Goal: Task Accomplishment & Management: Use online tool/utility

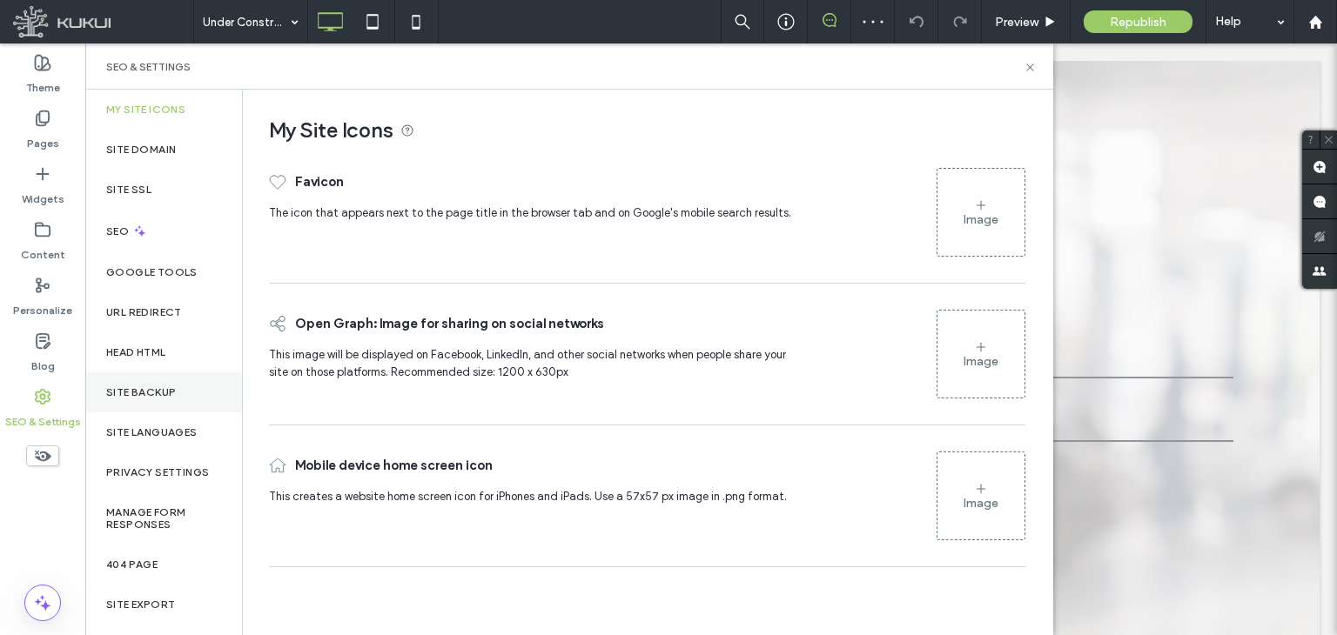
click at [139, 388] on label "Site Backup" at bounding box center [141, 393] width 70 height 12
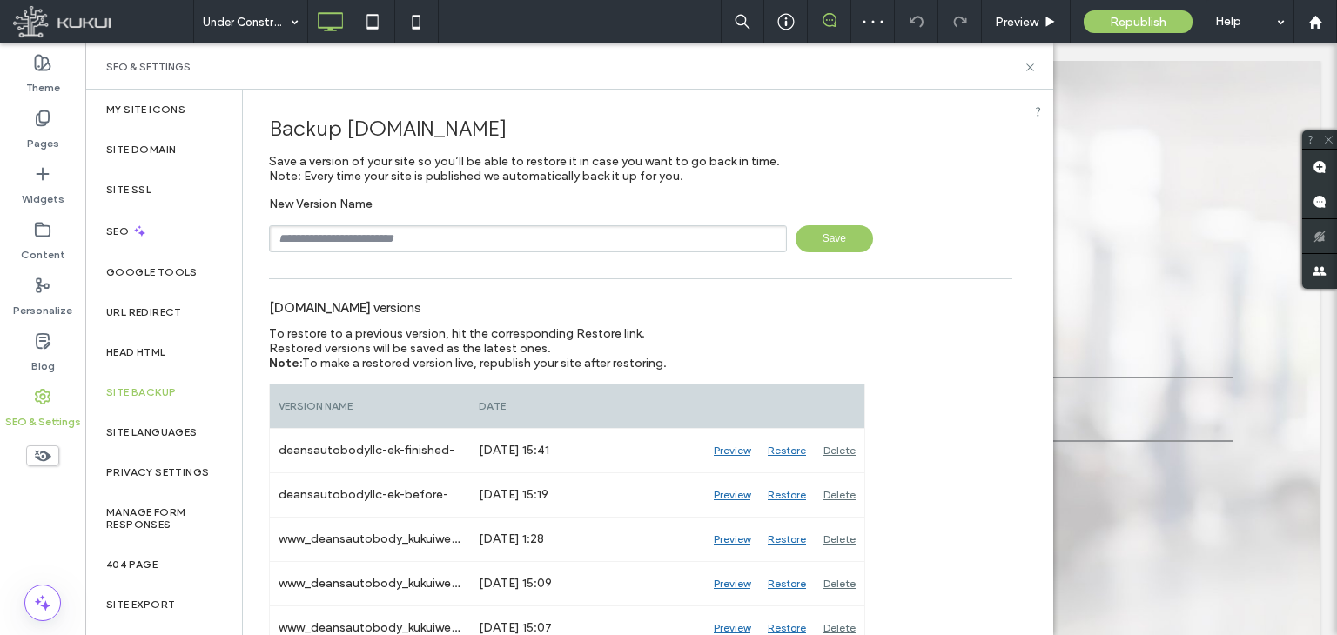
click at [496, 236] on input "text" at bounding box center [528, 238] width 518 height 27
type input "**********"
click at [836, 245] on span "Save" at bounding box center [834, 238] width 77 height 27
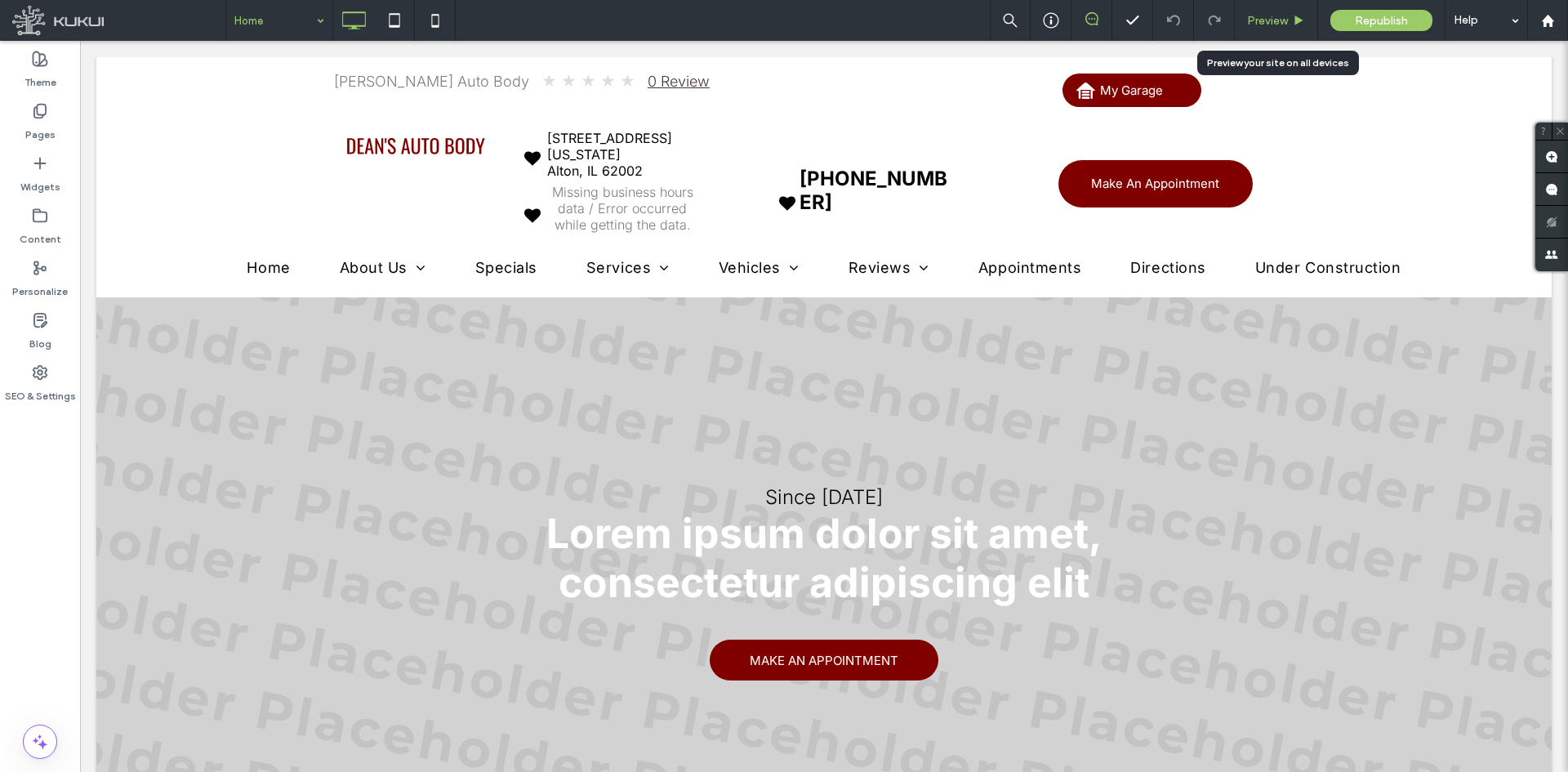
click at [1254, 25] on span "Preview" at bounding box center [1268, 21] width 41 height 14
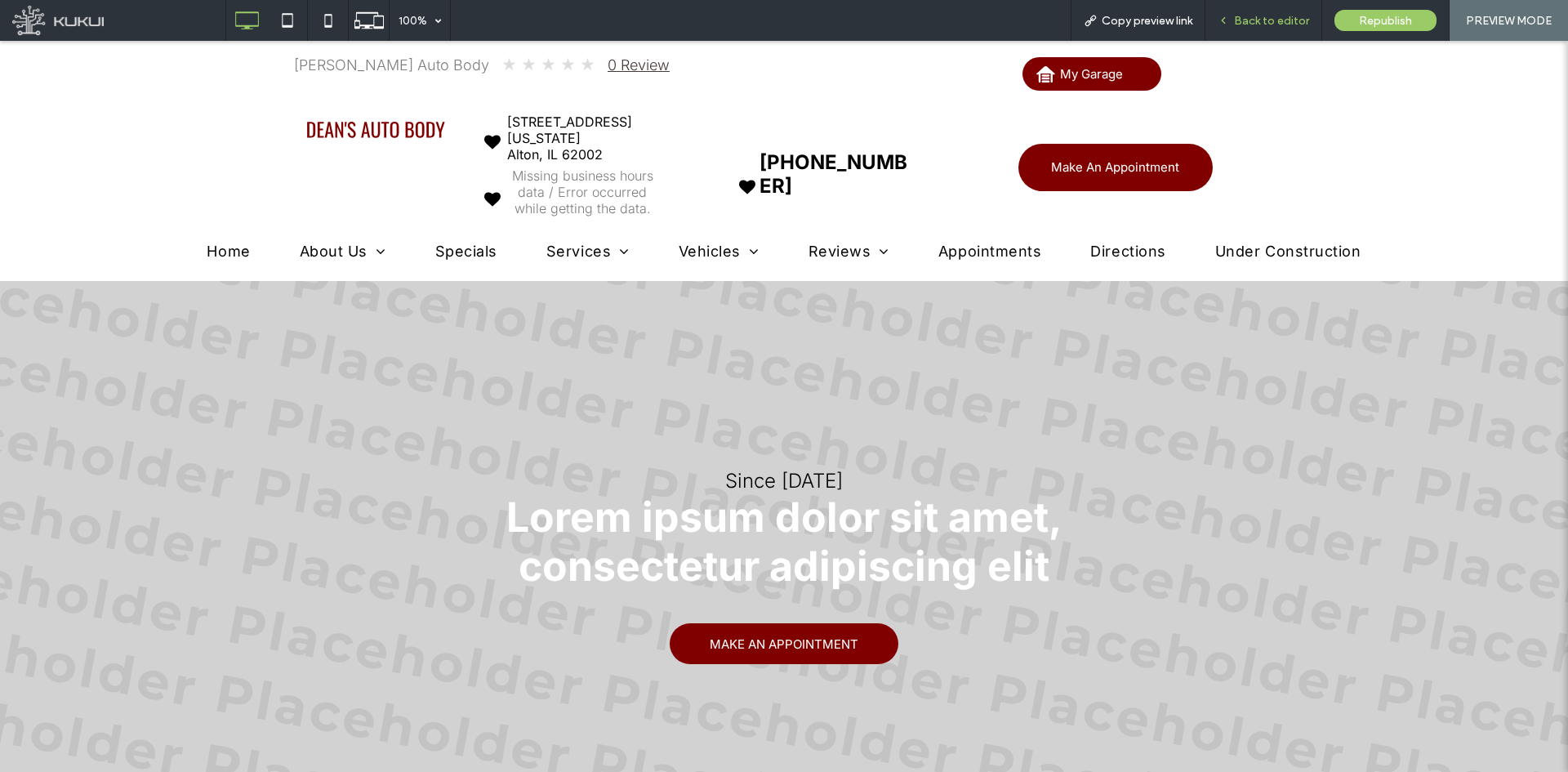
click at [1254, 9] on div "Back to editor" at bounding box center [1264, 21] width 116 height 41
click at [1226, 21] on icon at bounding box center [1224, 21] width 11 height 11
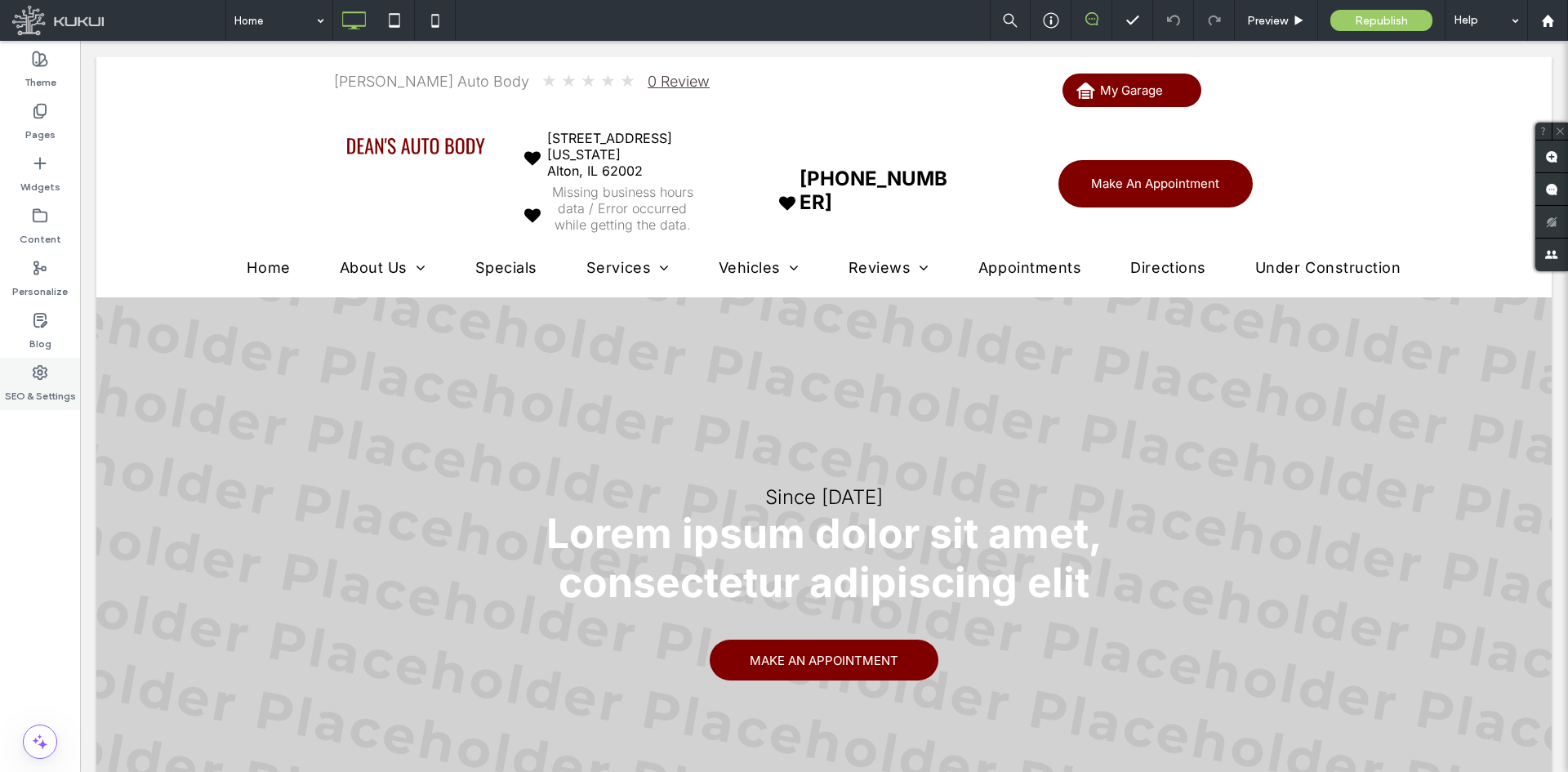
click at [56, 386] on label "SEO & Settings" at bounding box center [40, 392] width 71 height 23
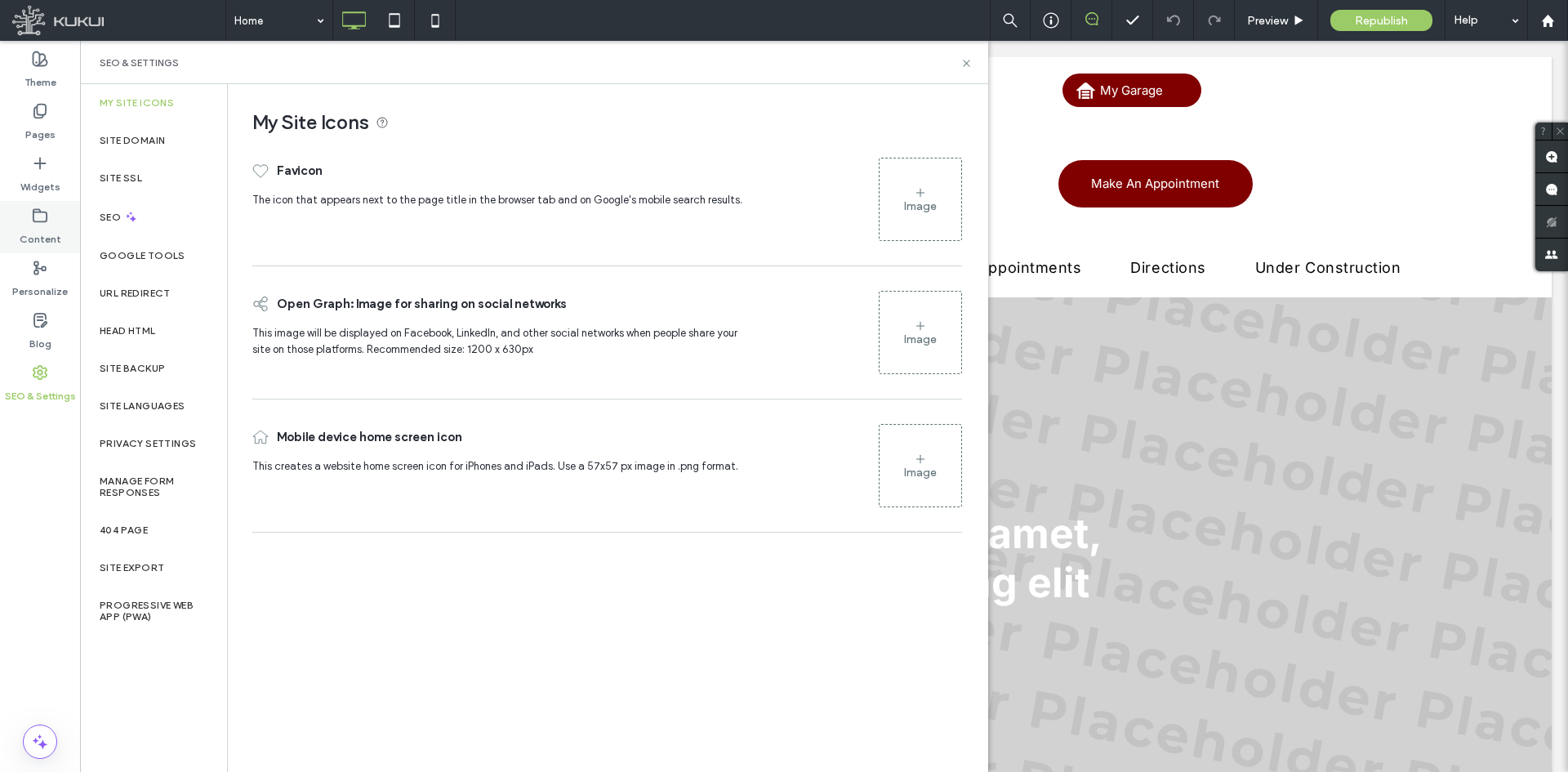
click at [50, 224] on label "Content" at bounding box center [40, 235] width 41 height 23
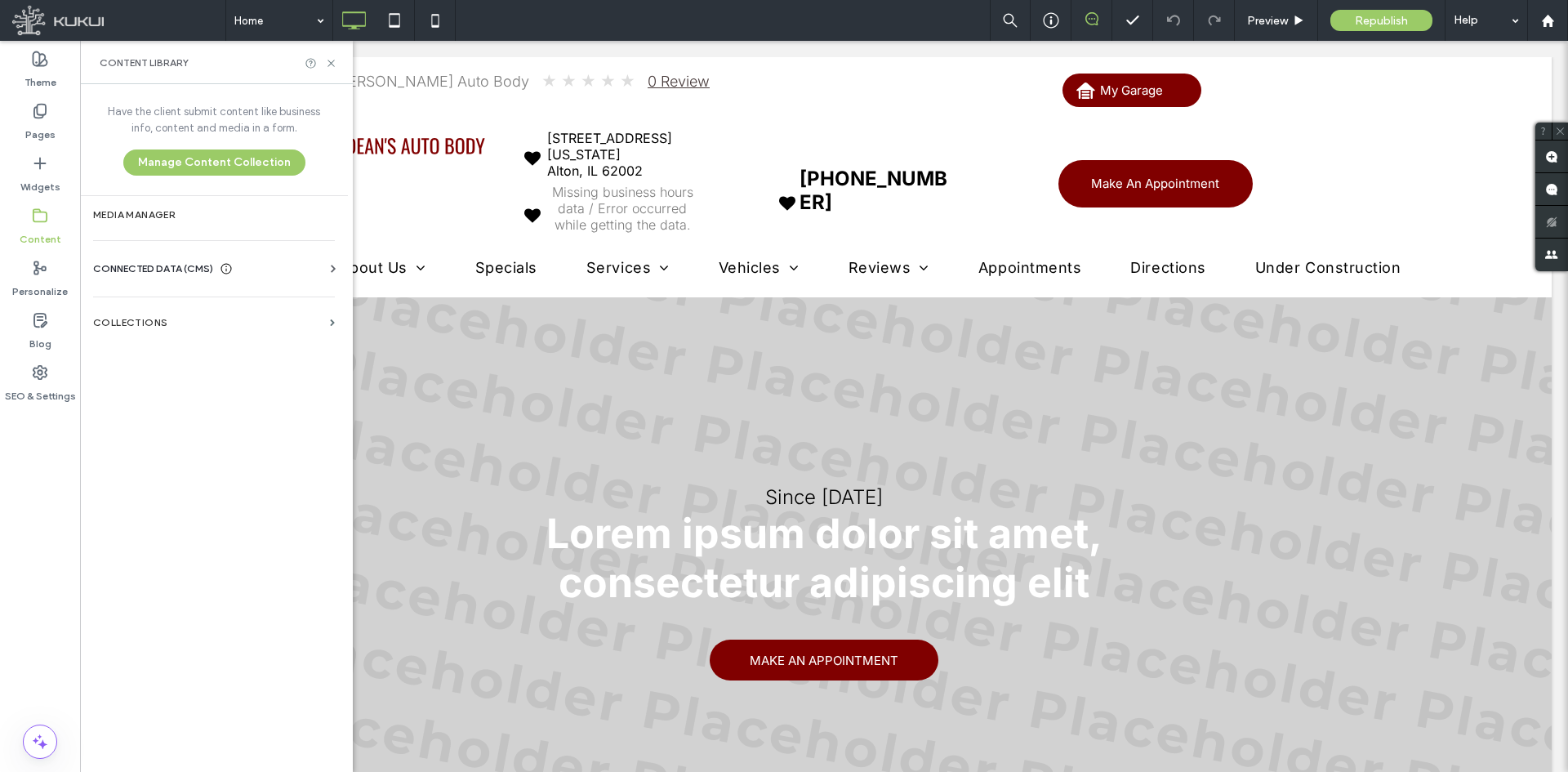
click at [316, 268] on div "CONNECTED DATA (CMS)" at bounding box center [217, 268] width 249 height 16
click at [273, 309] on label "Business Info" at bounding box center [217, 309] width 222 height 11
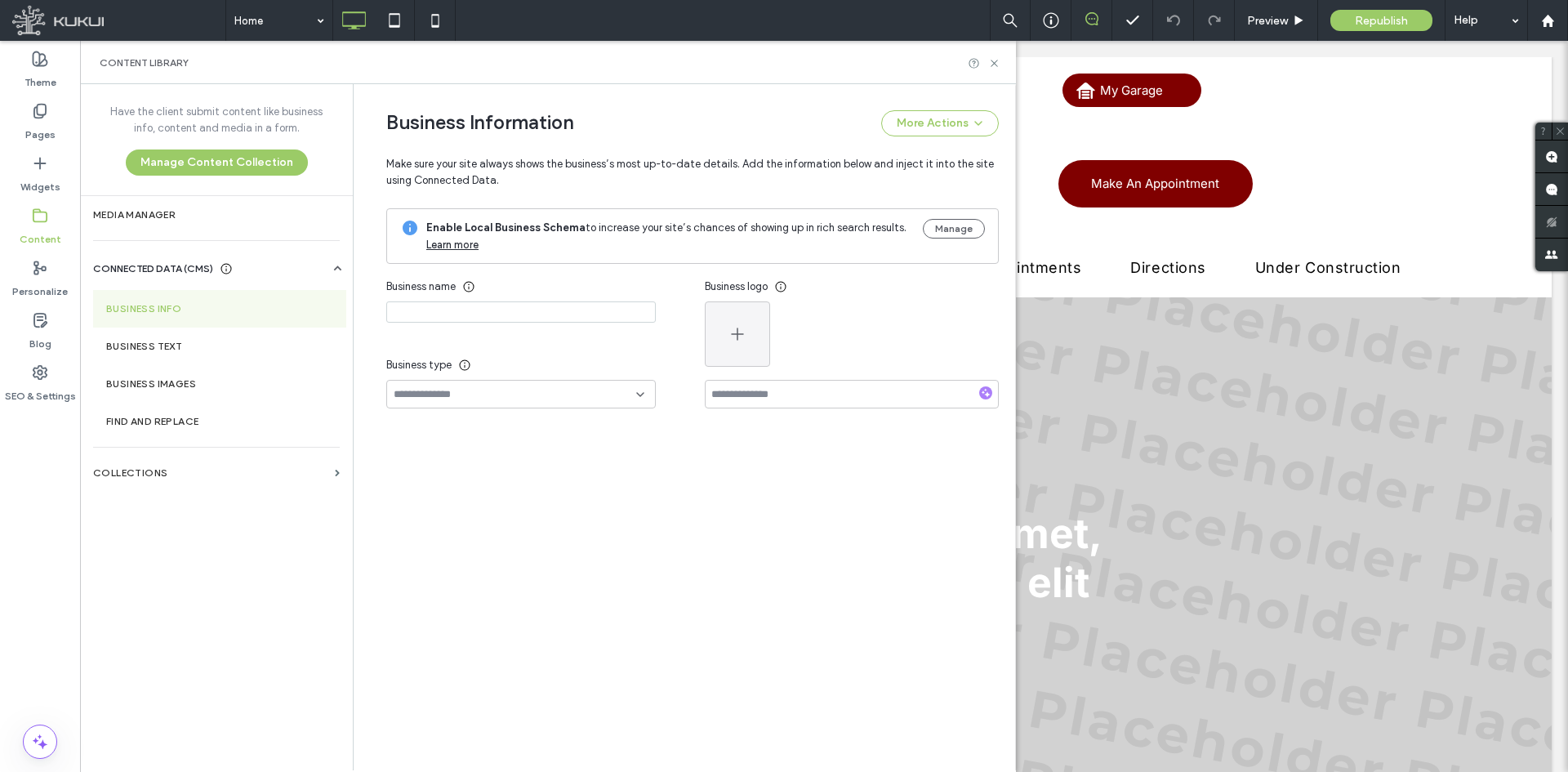
type input "**********"
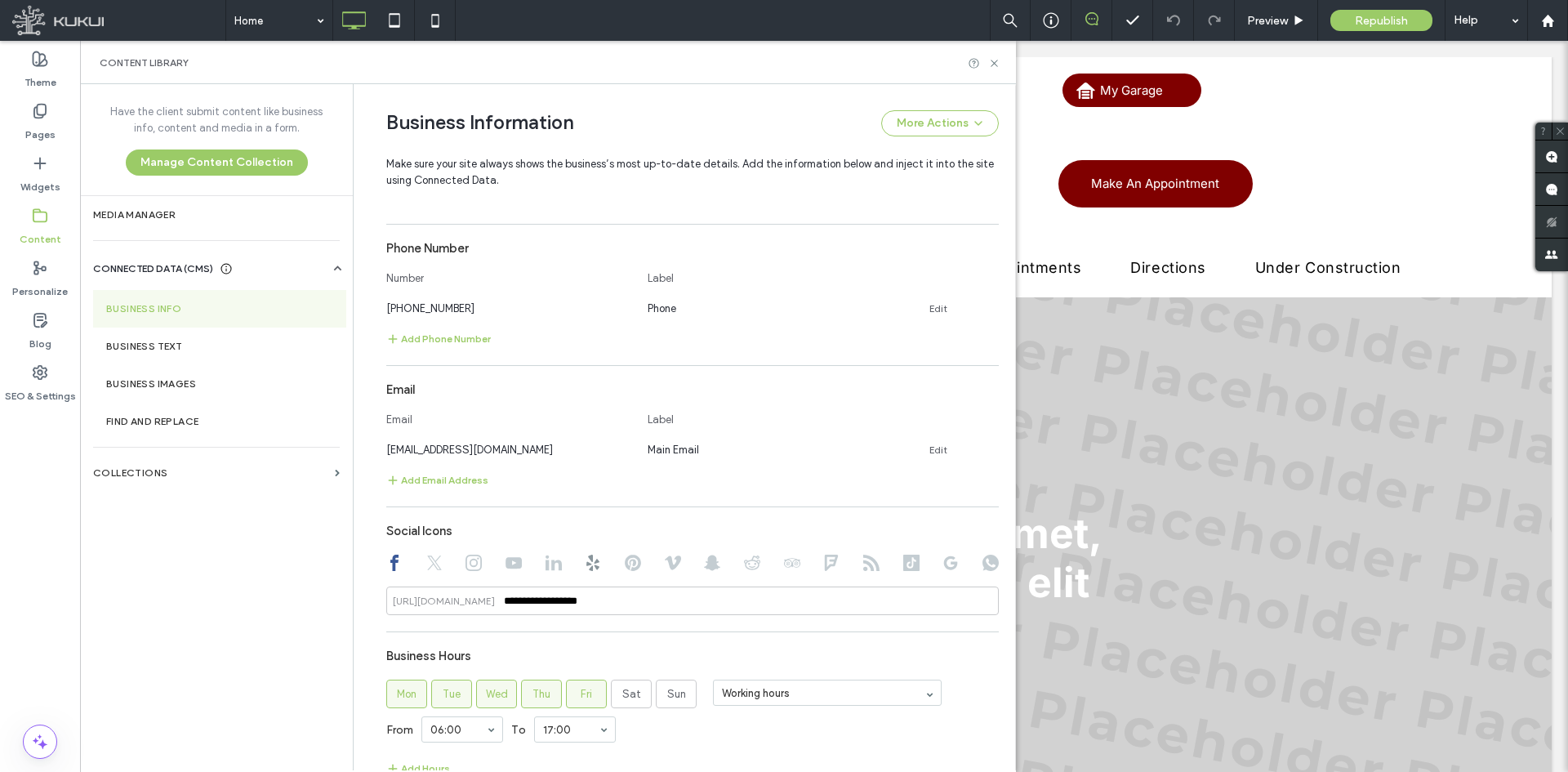
scroll to position [728, 0]
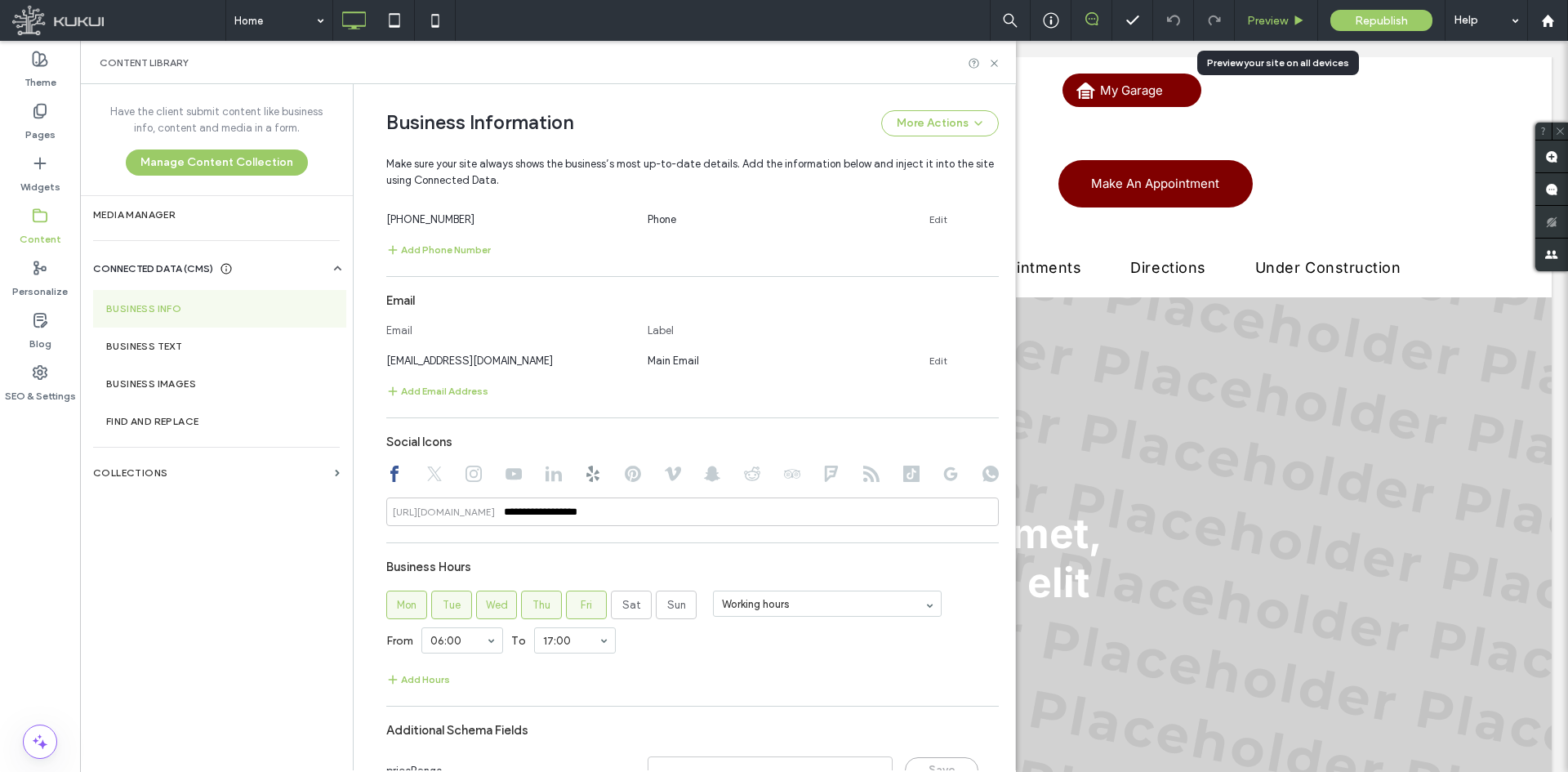
click at [1254, 23] on span "Preview" at bounding box center [1268, 21] width 41 height 14
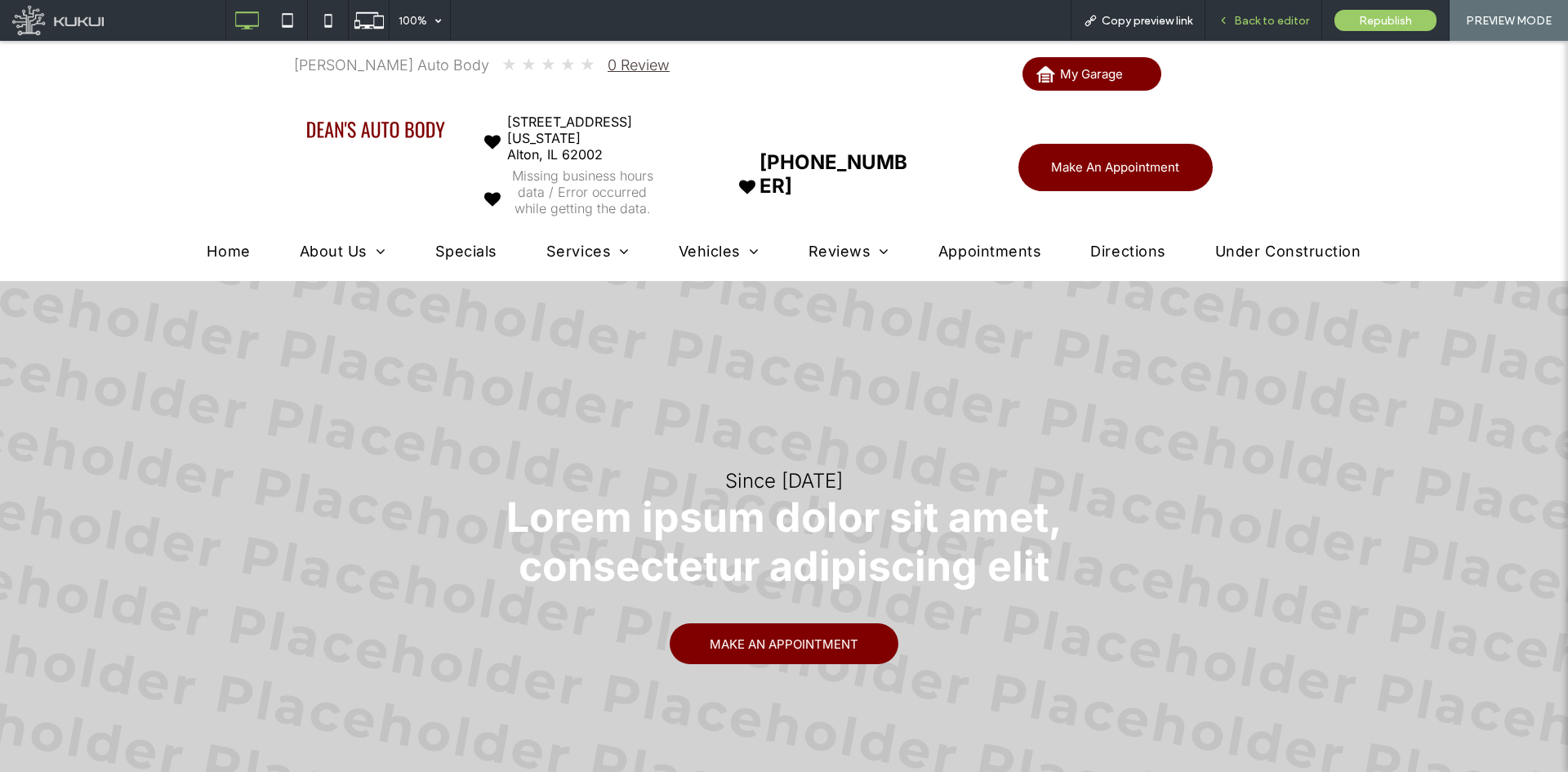
click at [1254, 18] on span "Back to editor" at bounding box center [1271, 21] width 75 height 14
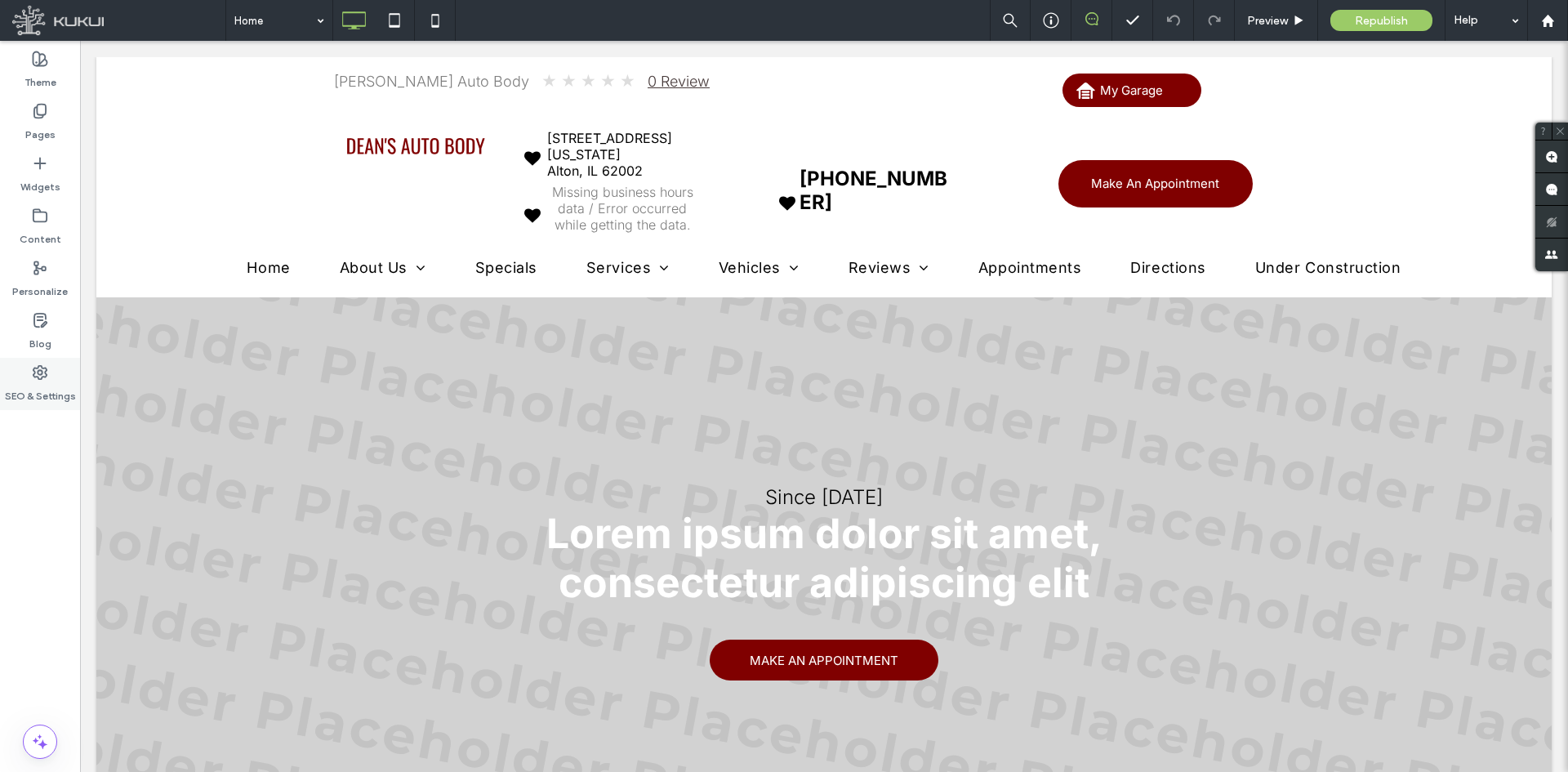
click at [44, 375] on icon at bounding box center [39, 371] width 16 height 16
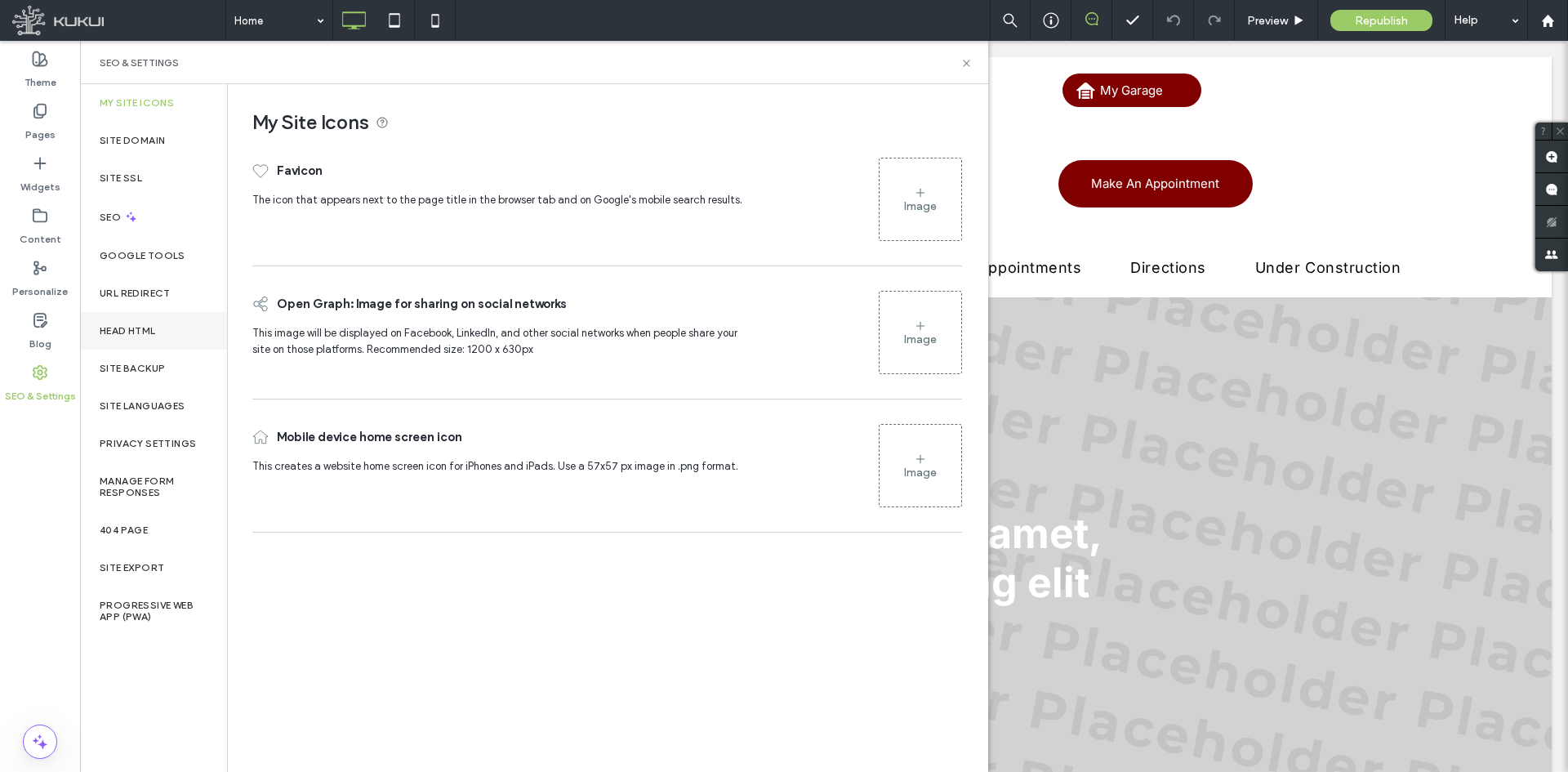
click at [142, 333] on label "Head HTML" at bounding box center [128, 330] width 56 height 11
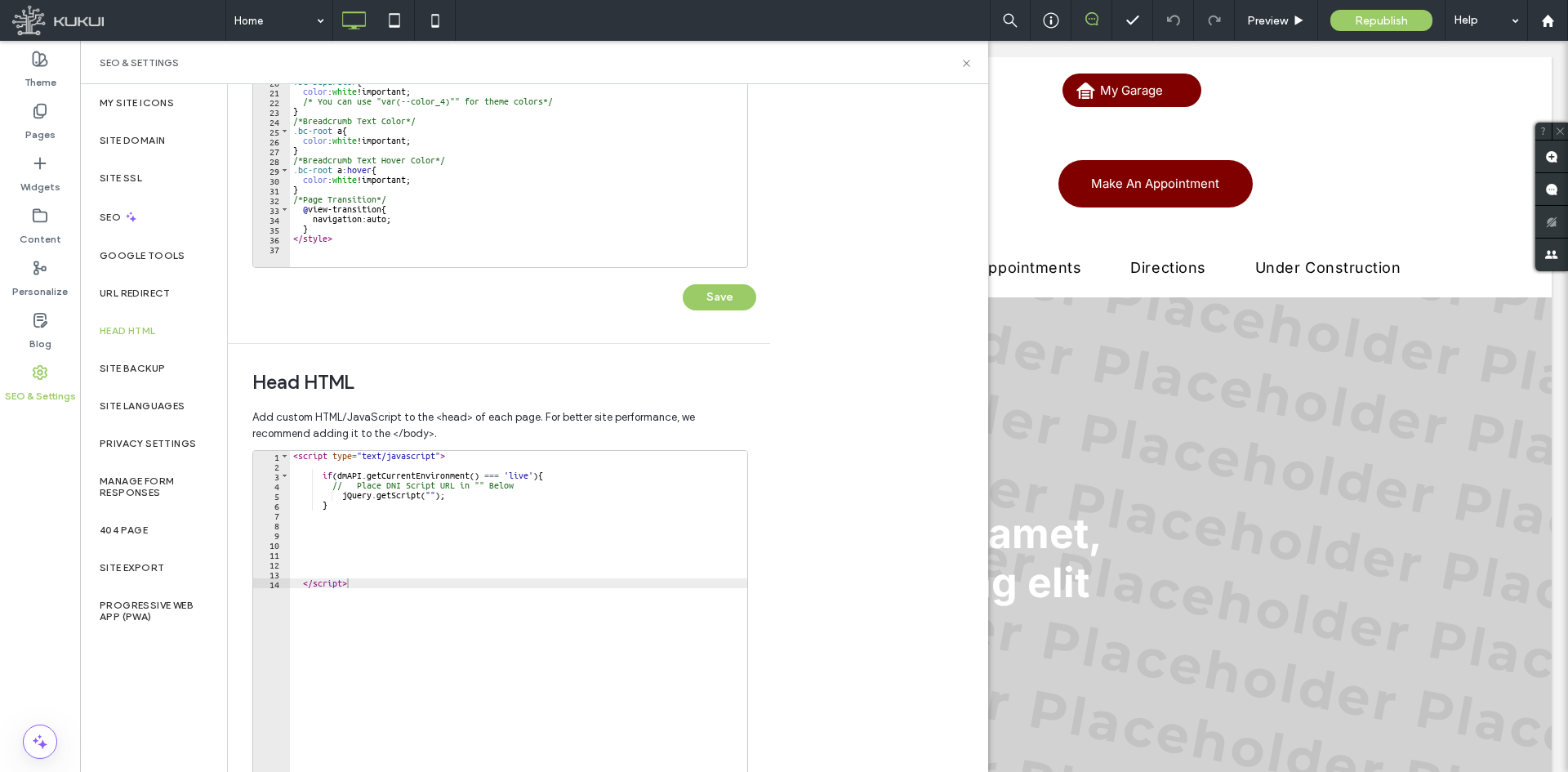
scroll to position [347, 0]
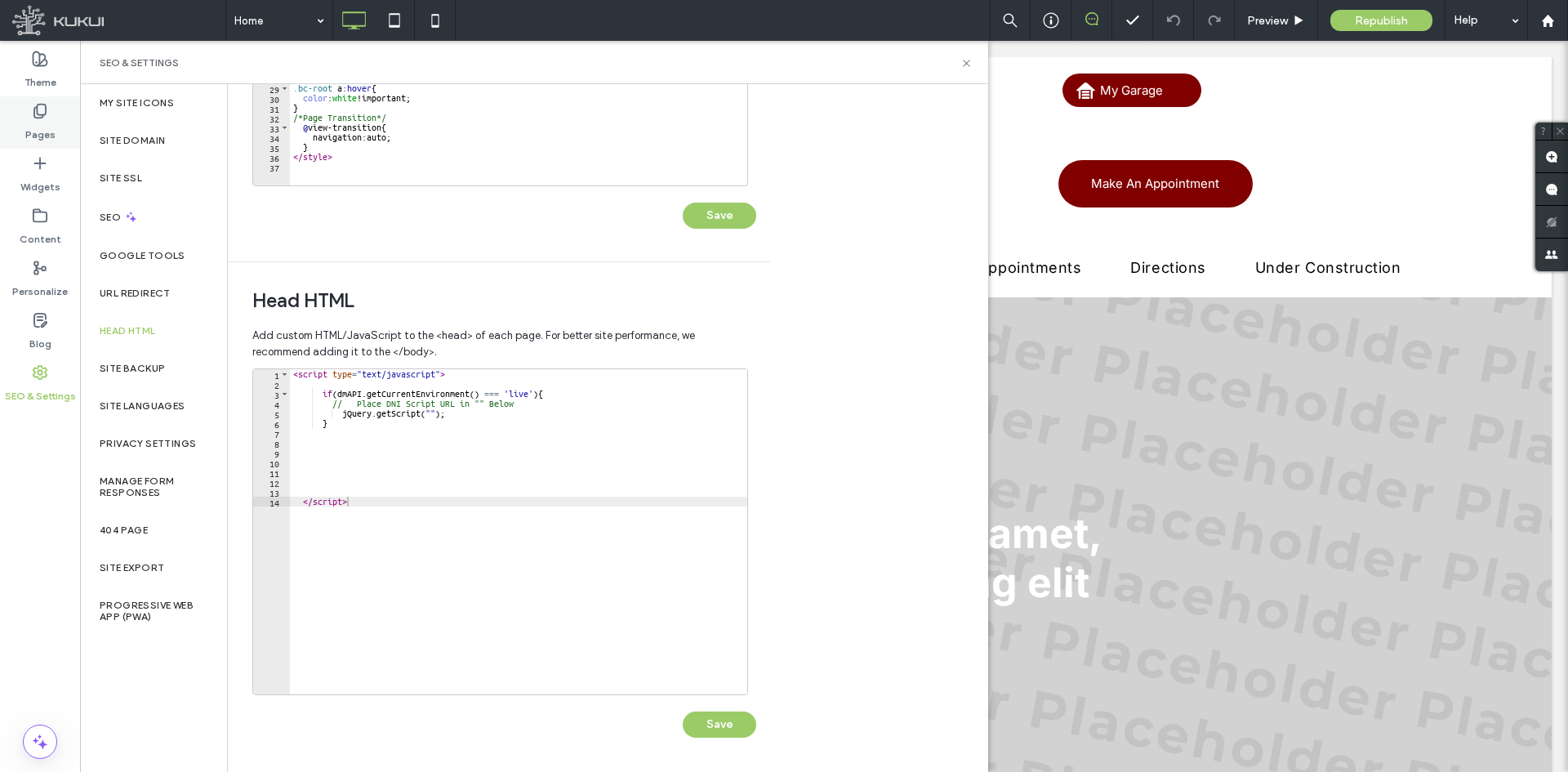
click at [36, 129] on label "Pages" at bounding box center [40, 130] width 30 height 23
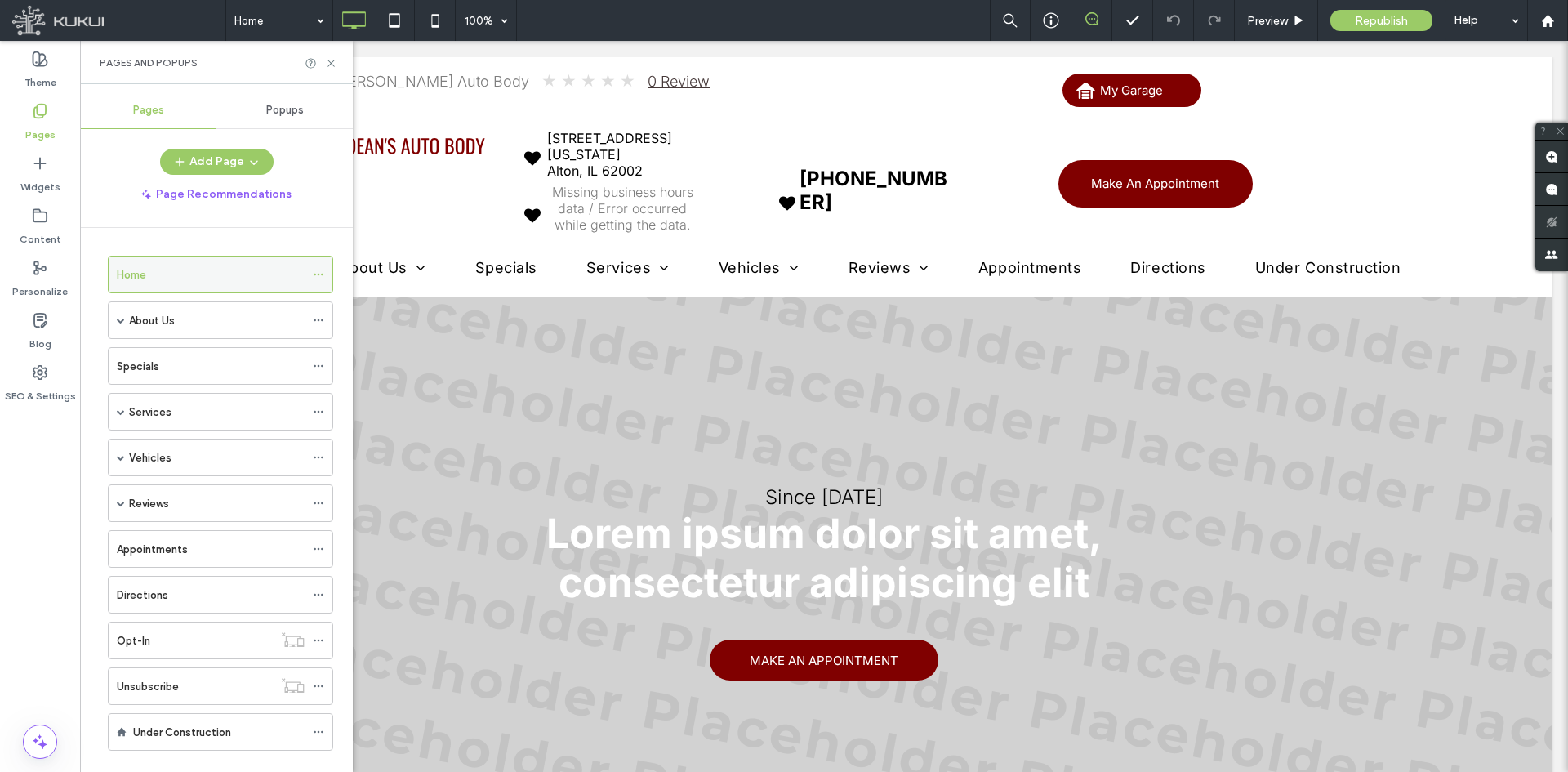
click at [312, 278] on div "Home" at bounding box center [221, 274] width 225 height 38
click at [319, 268] on icon at bounding box center [318, 274] width 11 height 11
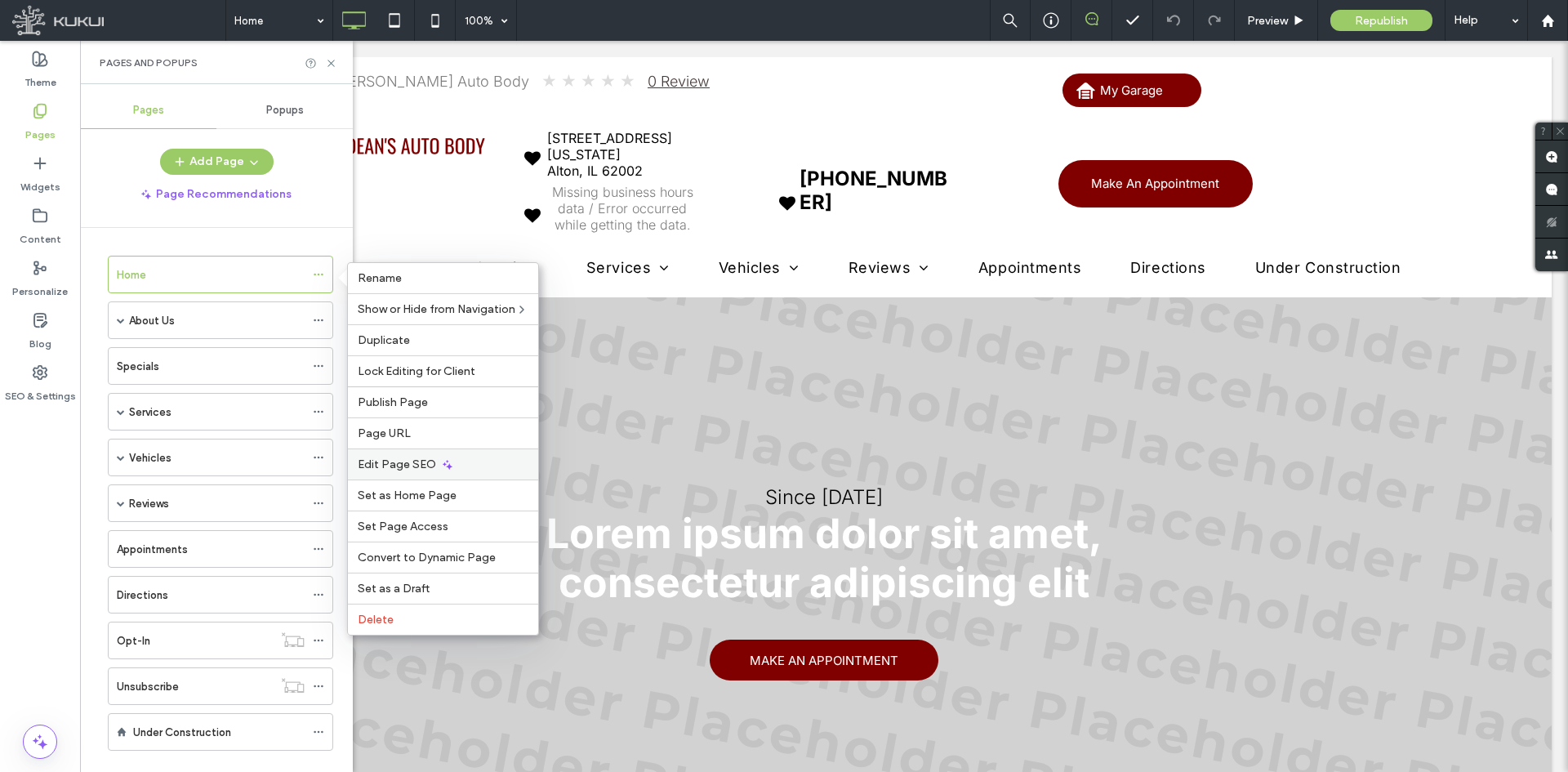
click at [408, 459] on span "Edit Page SEO" at bounding box center [397, 463] width 79 height 14
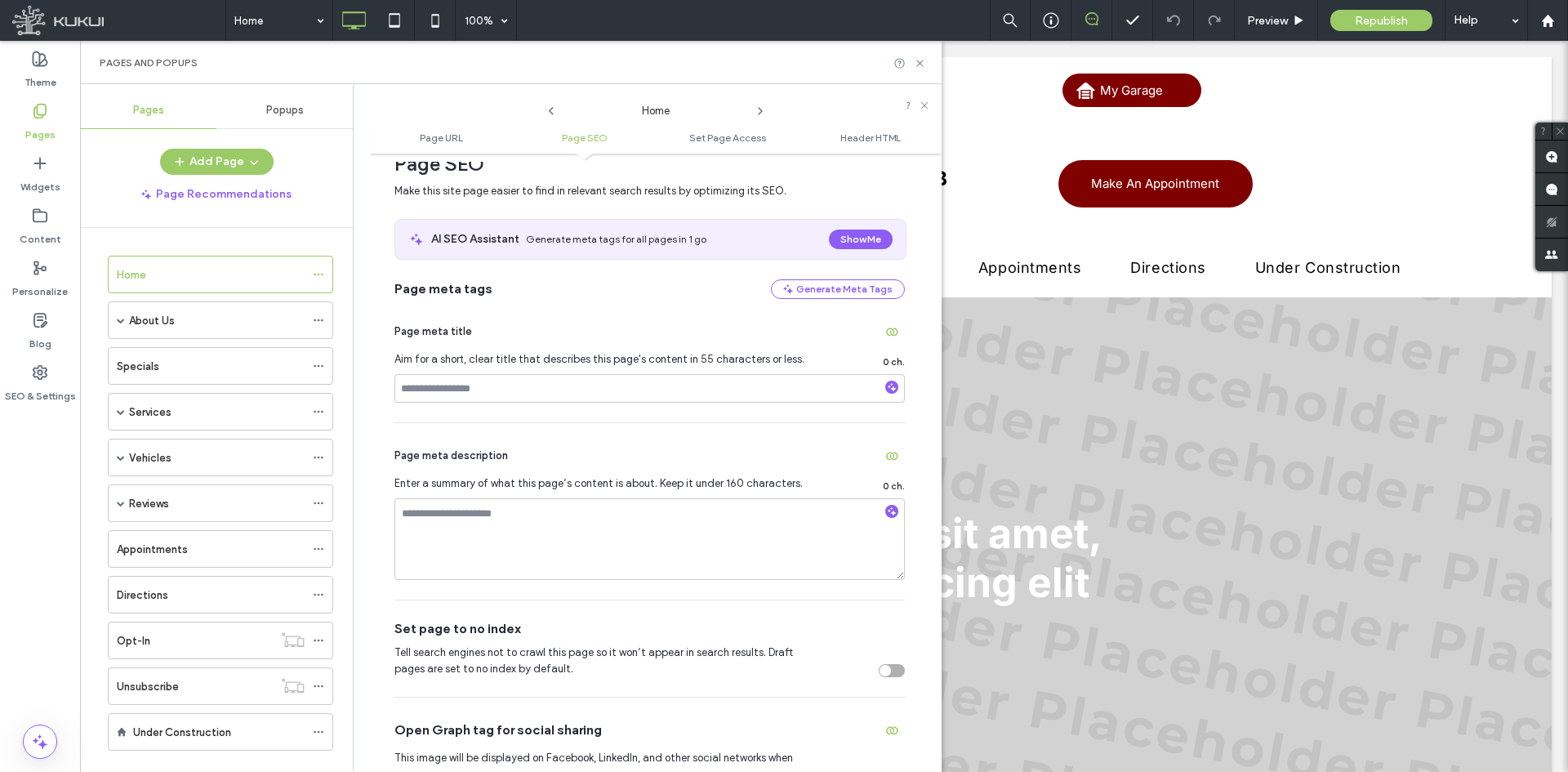
scroll to position [82, 0]
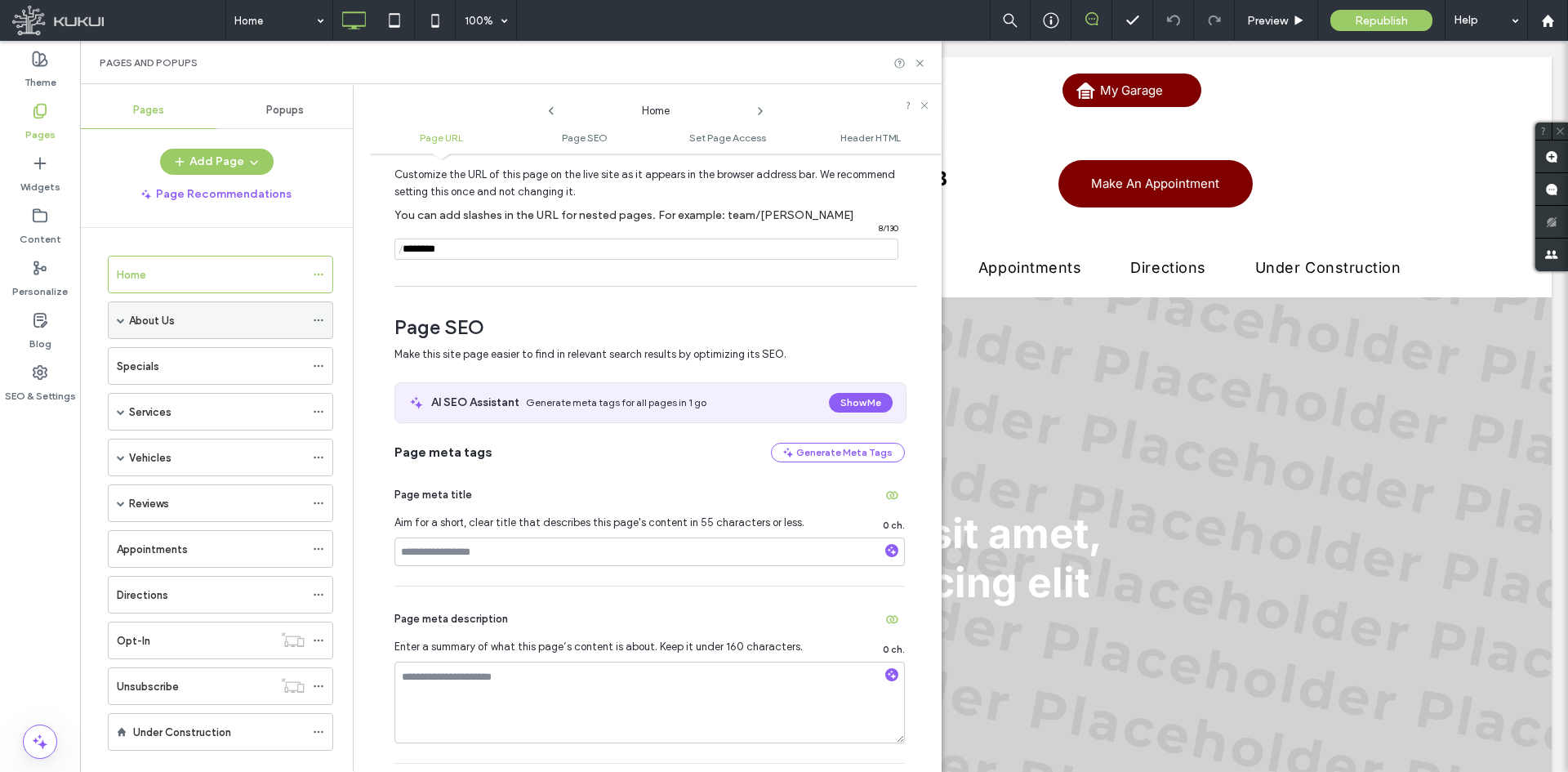
click at [320, 322] on icon at bounding box center [318, 320] width 11 height 11
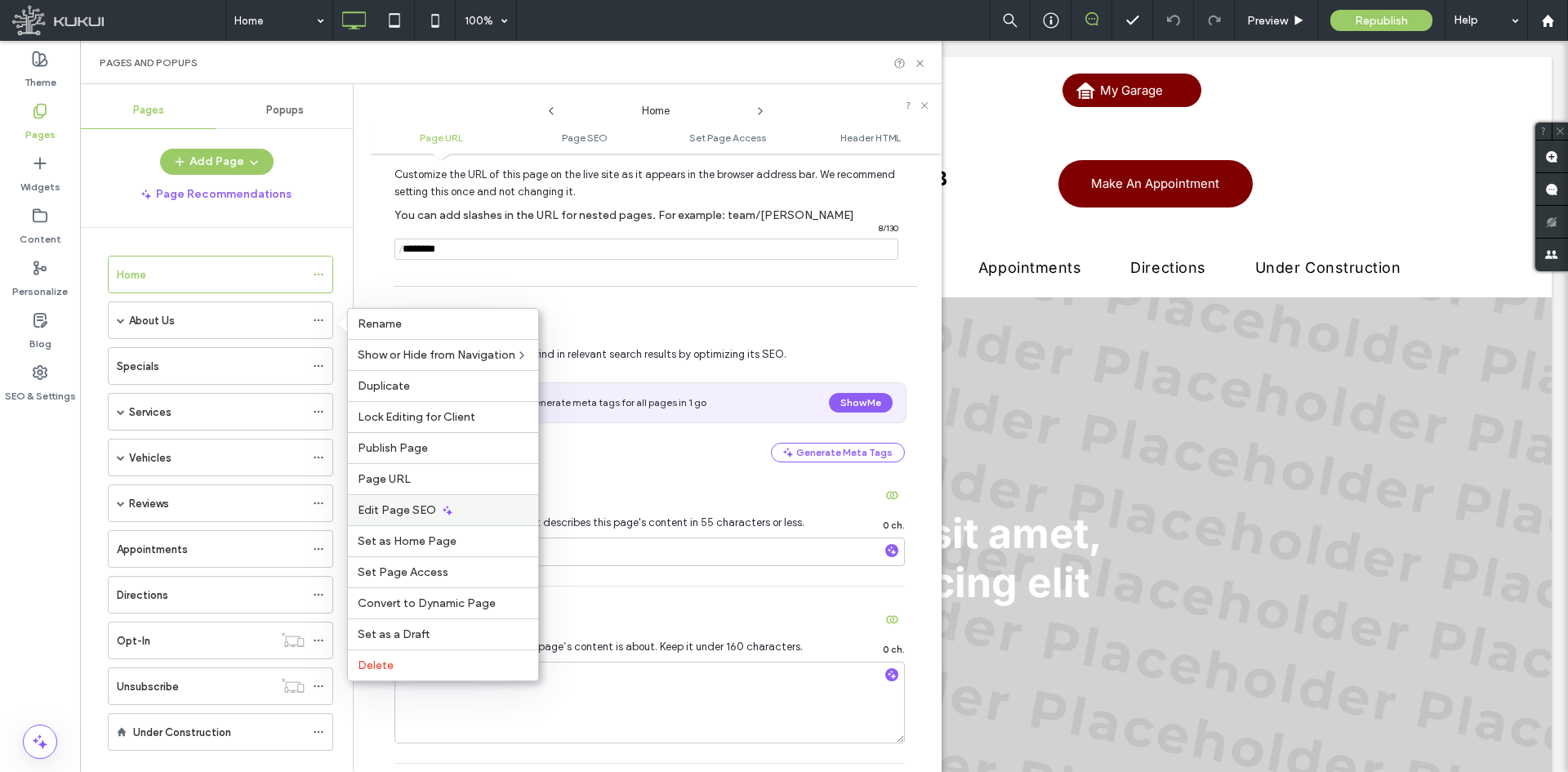
click at [462, 517] on div "Edit Page SEO" at bounding box center [443, 509] width 190 height 31
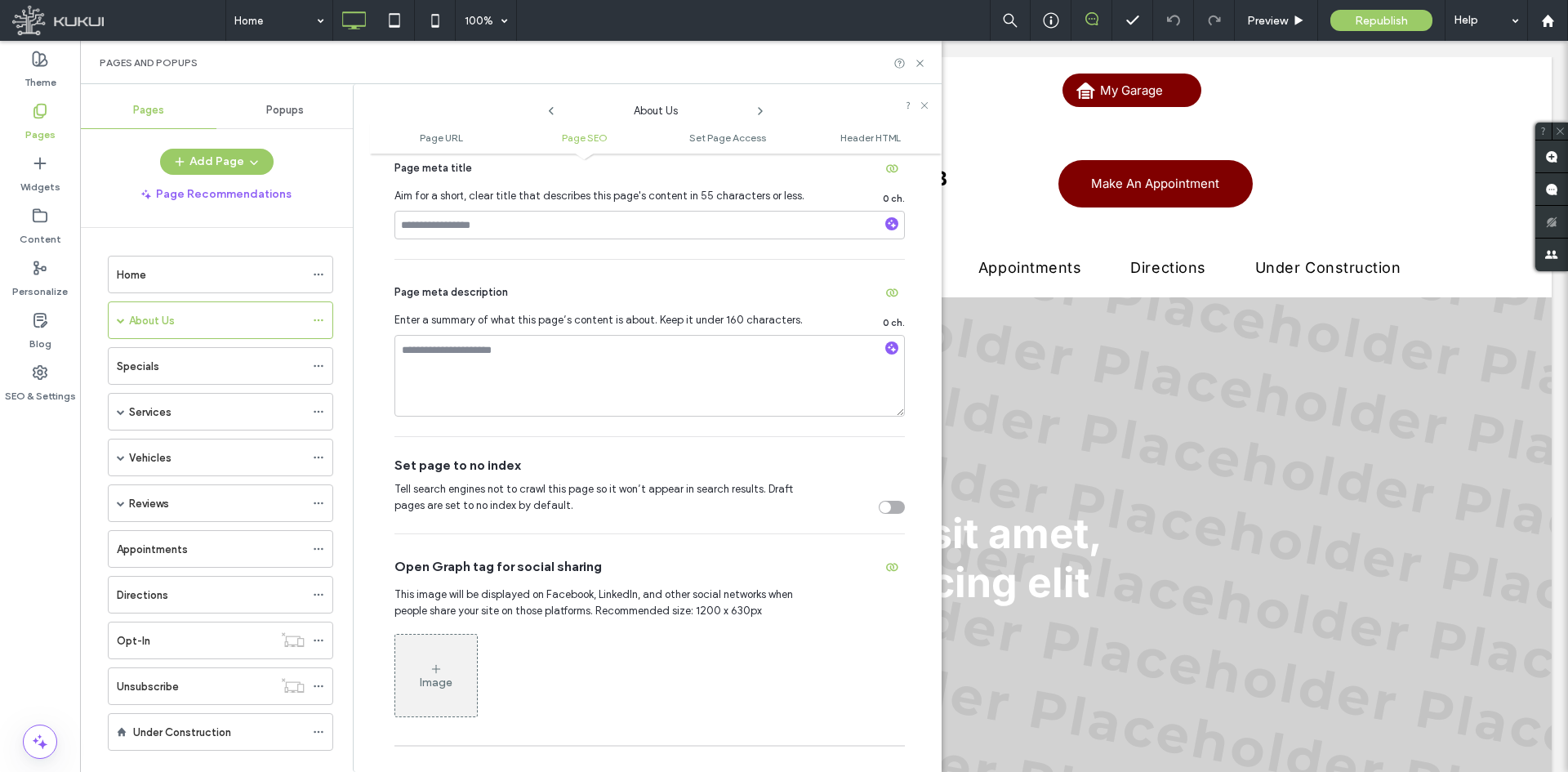
scroll to position [245, 0]
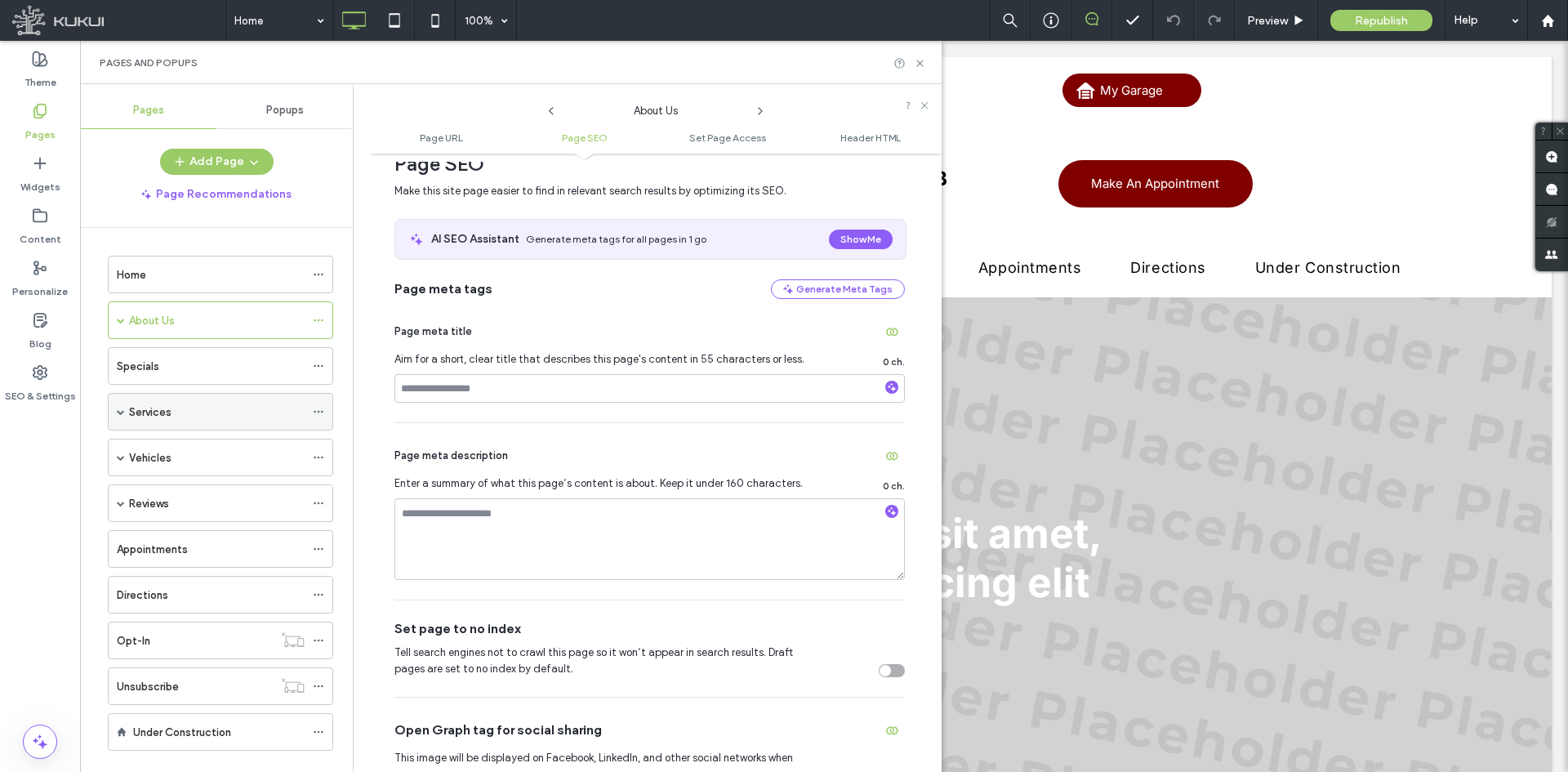
click at [318, 412] on use at bounding box center [318, 412] width 9 height 3
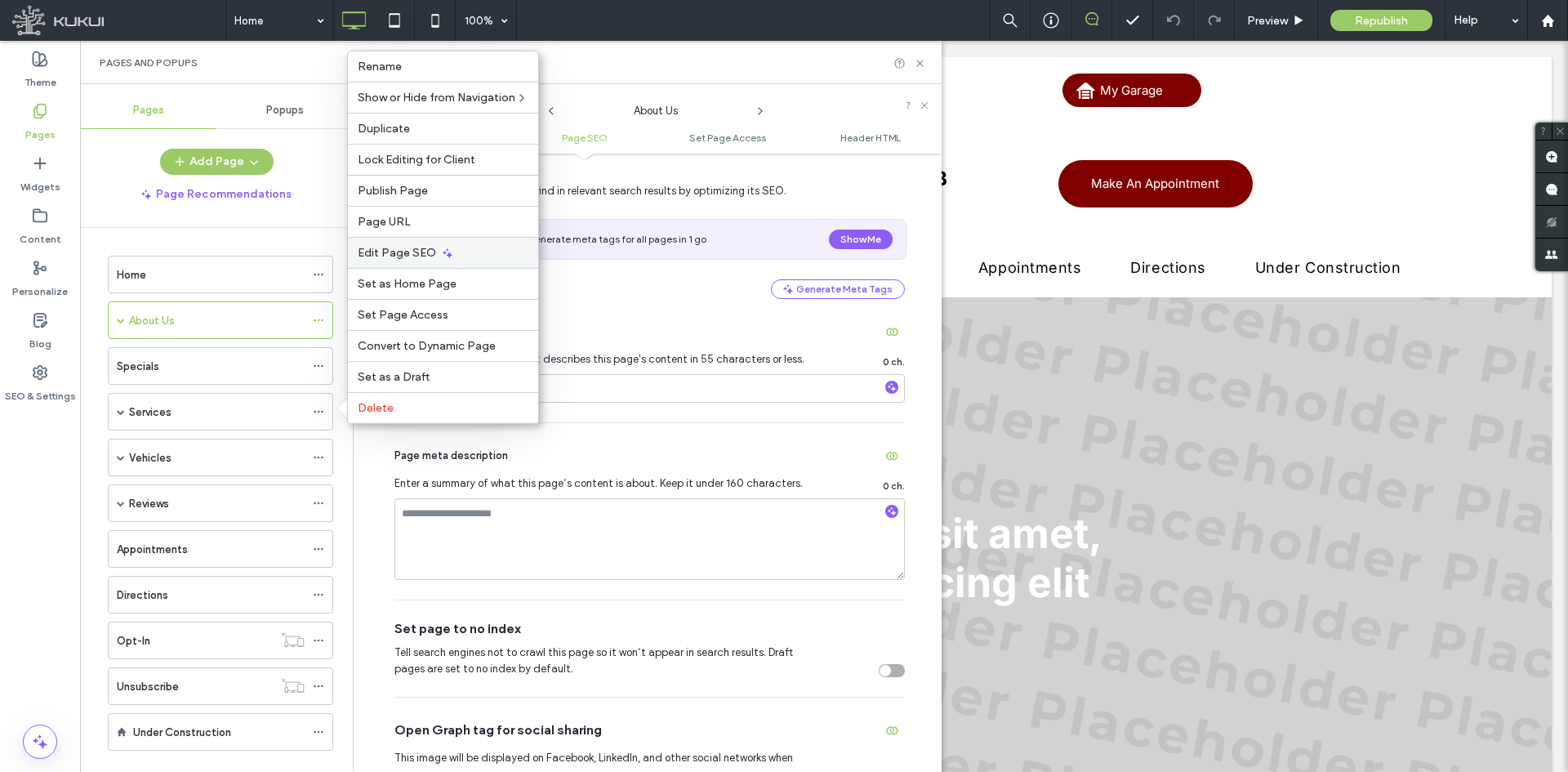
click at [415, 255] on span "Edit Page SEO" at bounding box center [397, 252] width 79 height 14
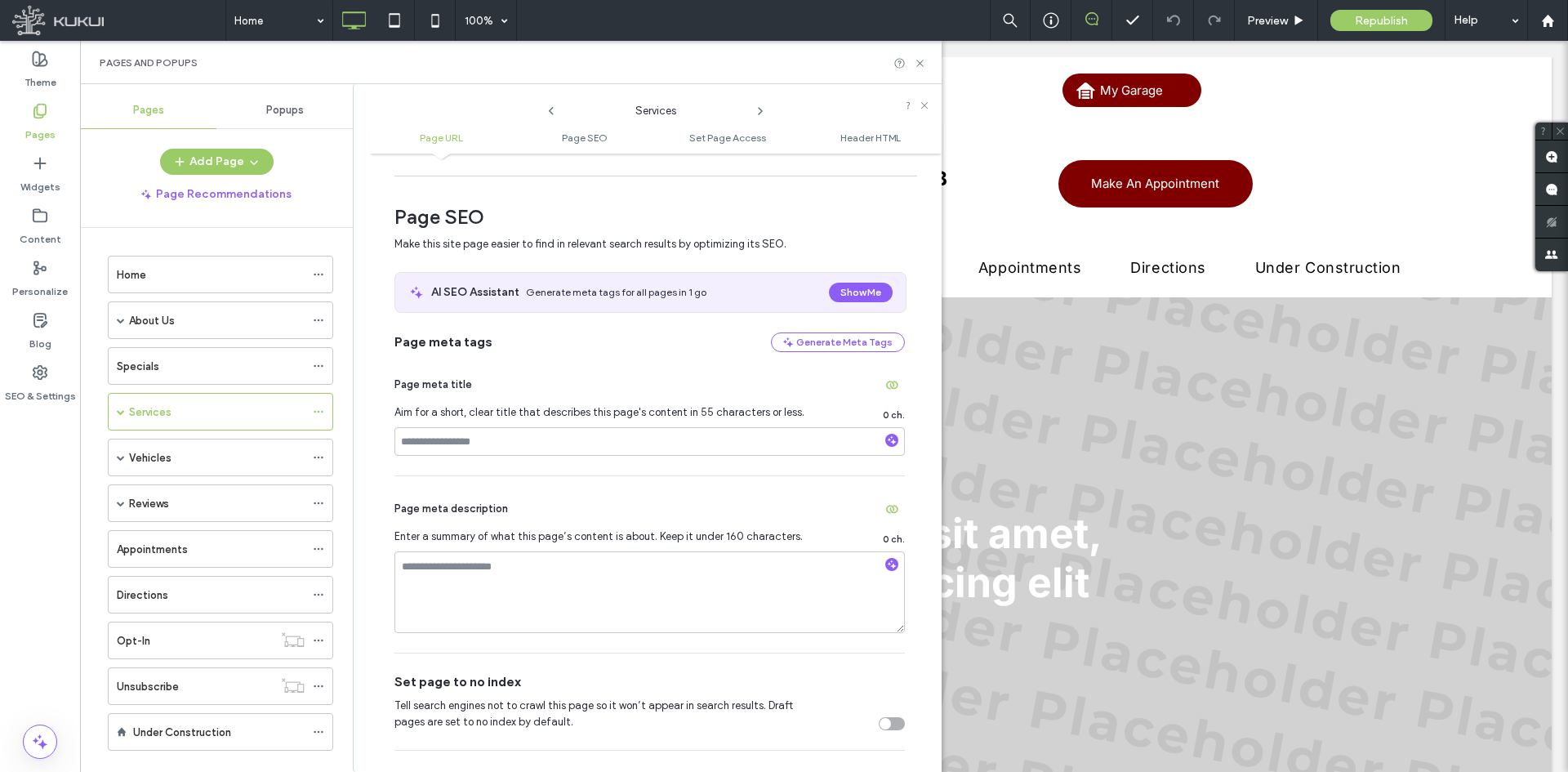
scroll to position [163, 0]
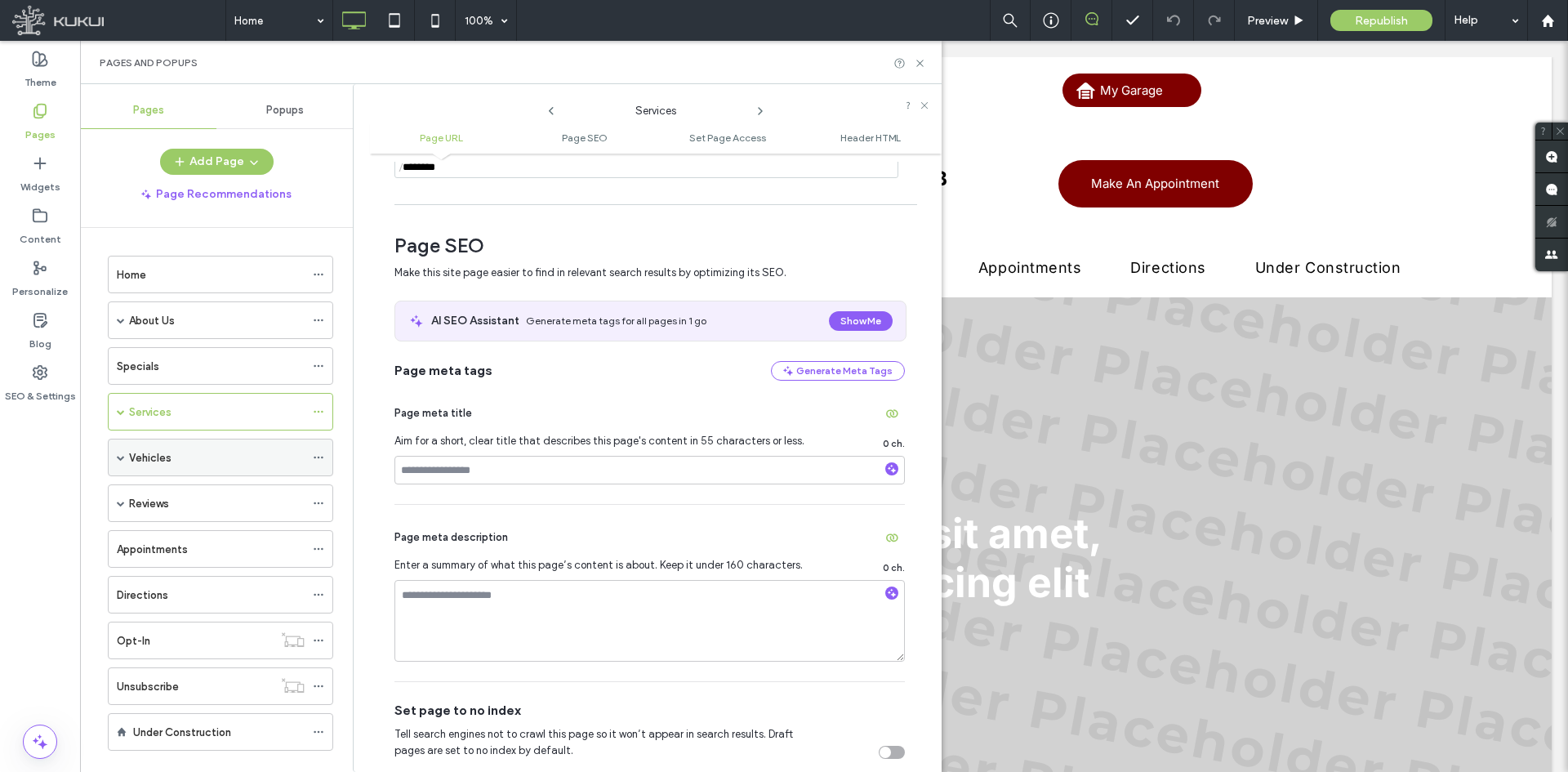
click at [312, 457] on icon at bounding box center [318, 457] width 11 height 11
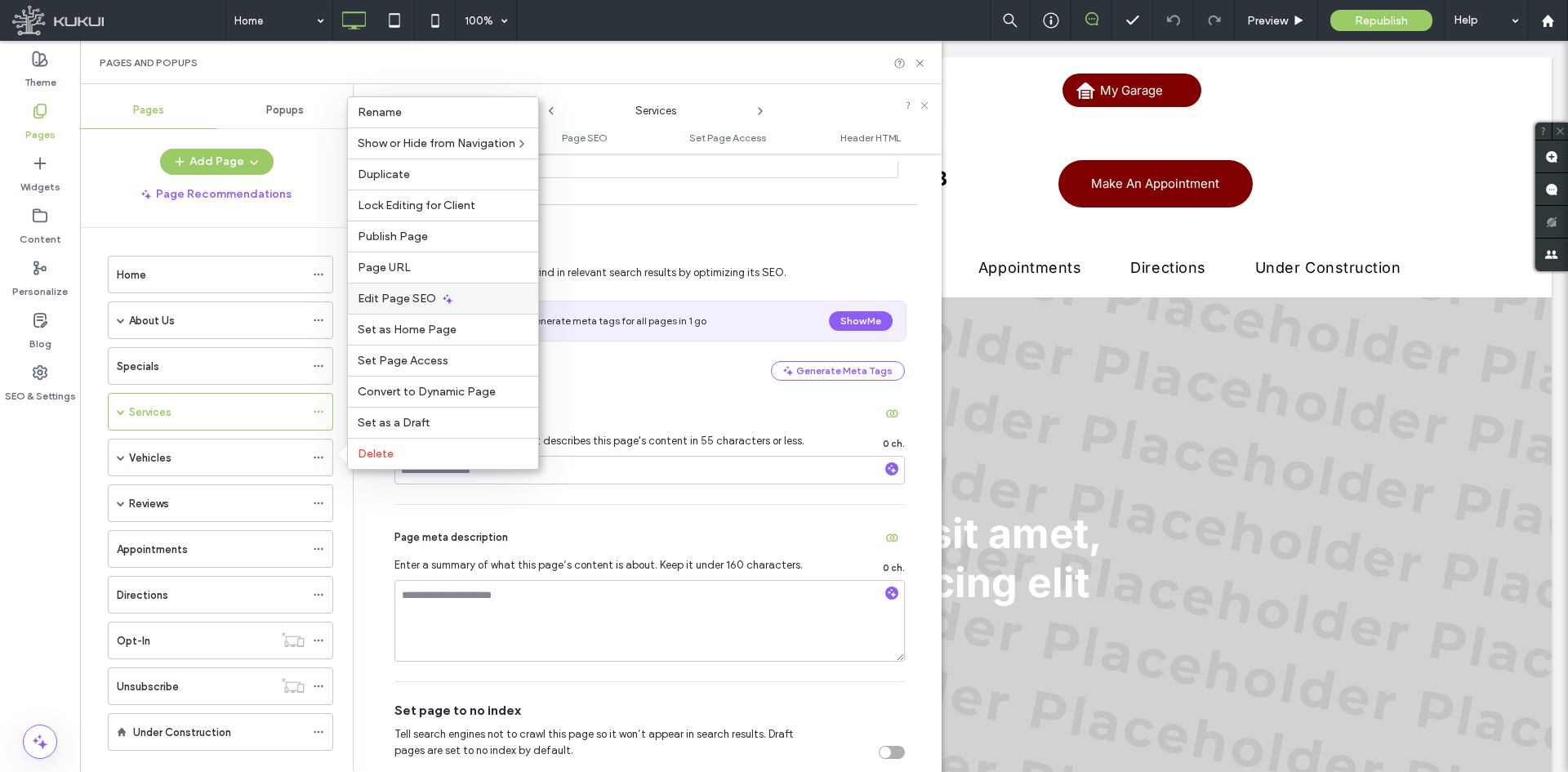
click at [434, 299] on div "Edit Page SEO" at bounding box center [443, 297] width 190 height 31
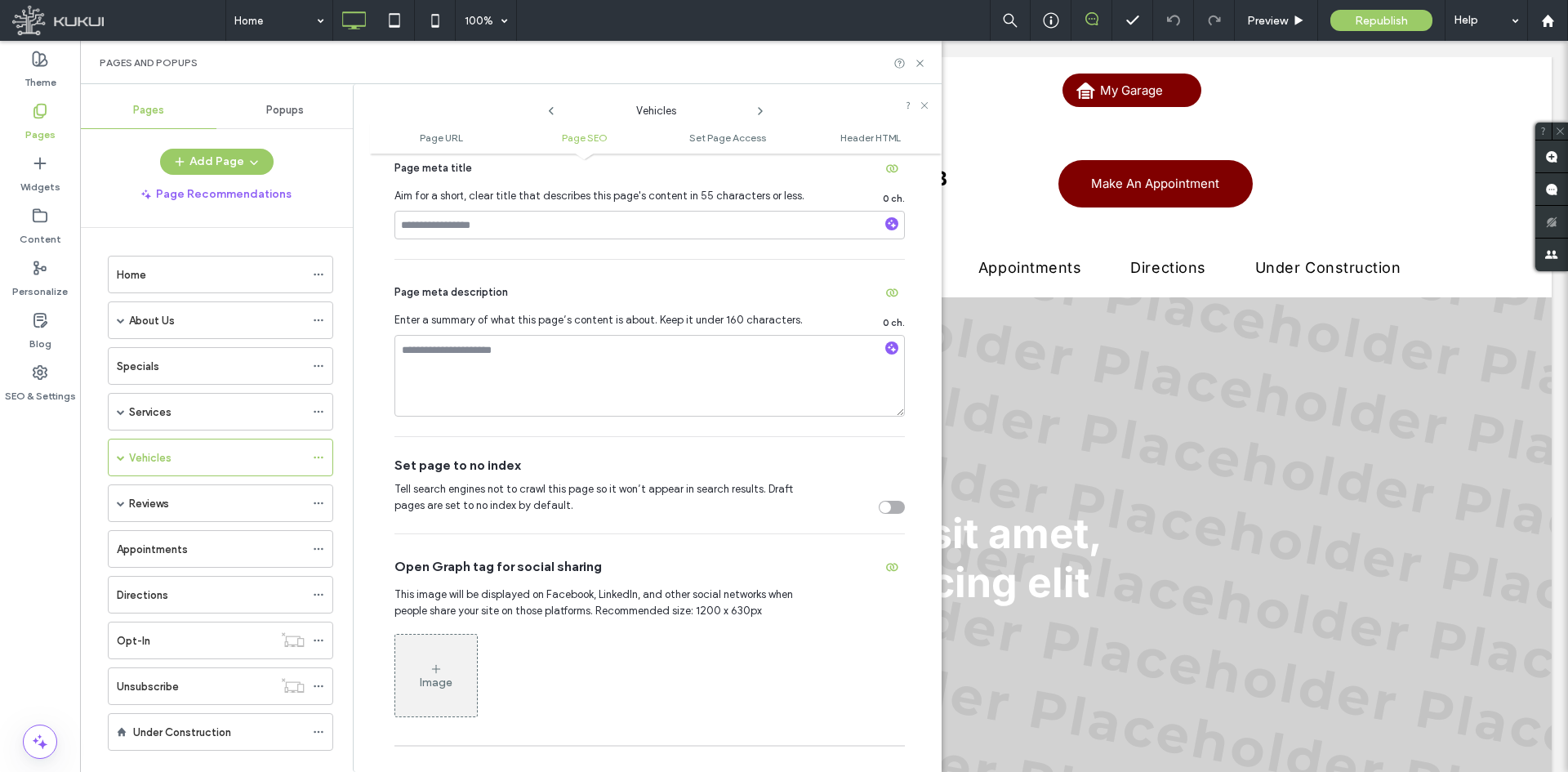
scroll to position [0, 0]
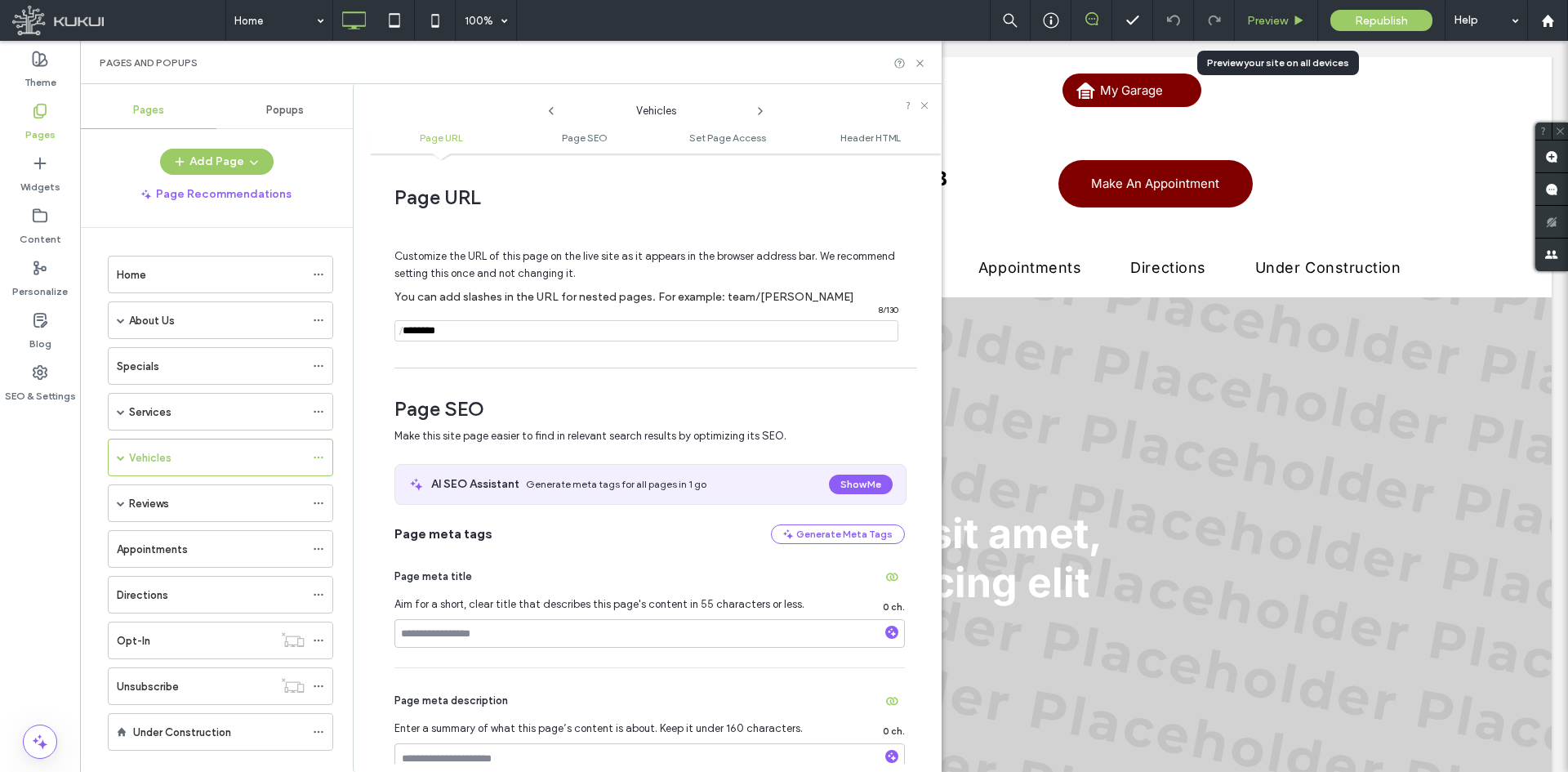
click at [1254, 20] on span "Preview" at bounding box center [1268, 21] width 41 height 14
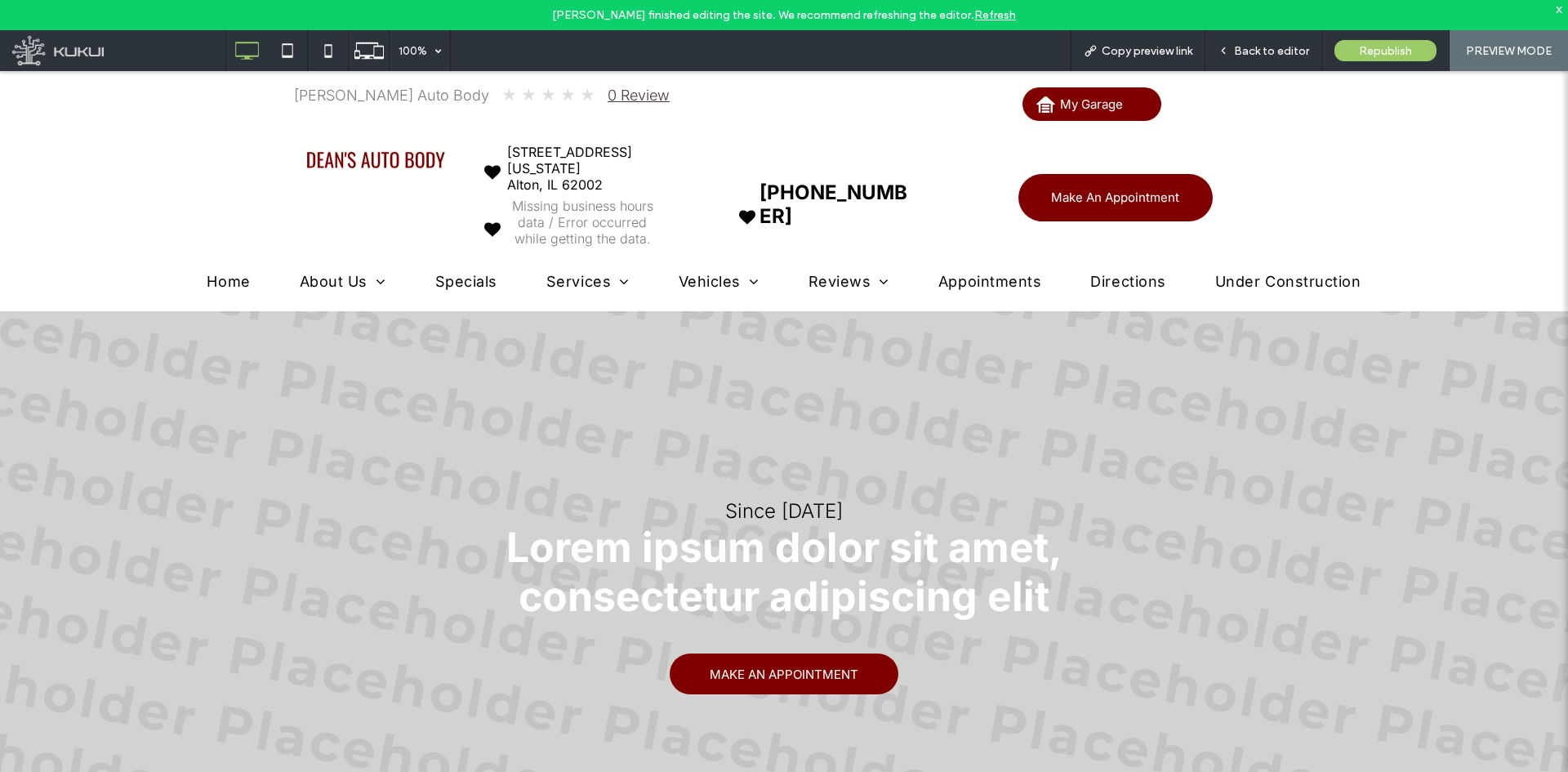
click at [1254, 9] on div "x" at bounding box center [1560, 8] width 8 height 14
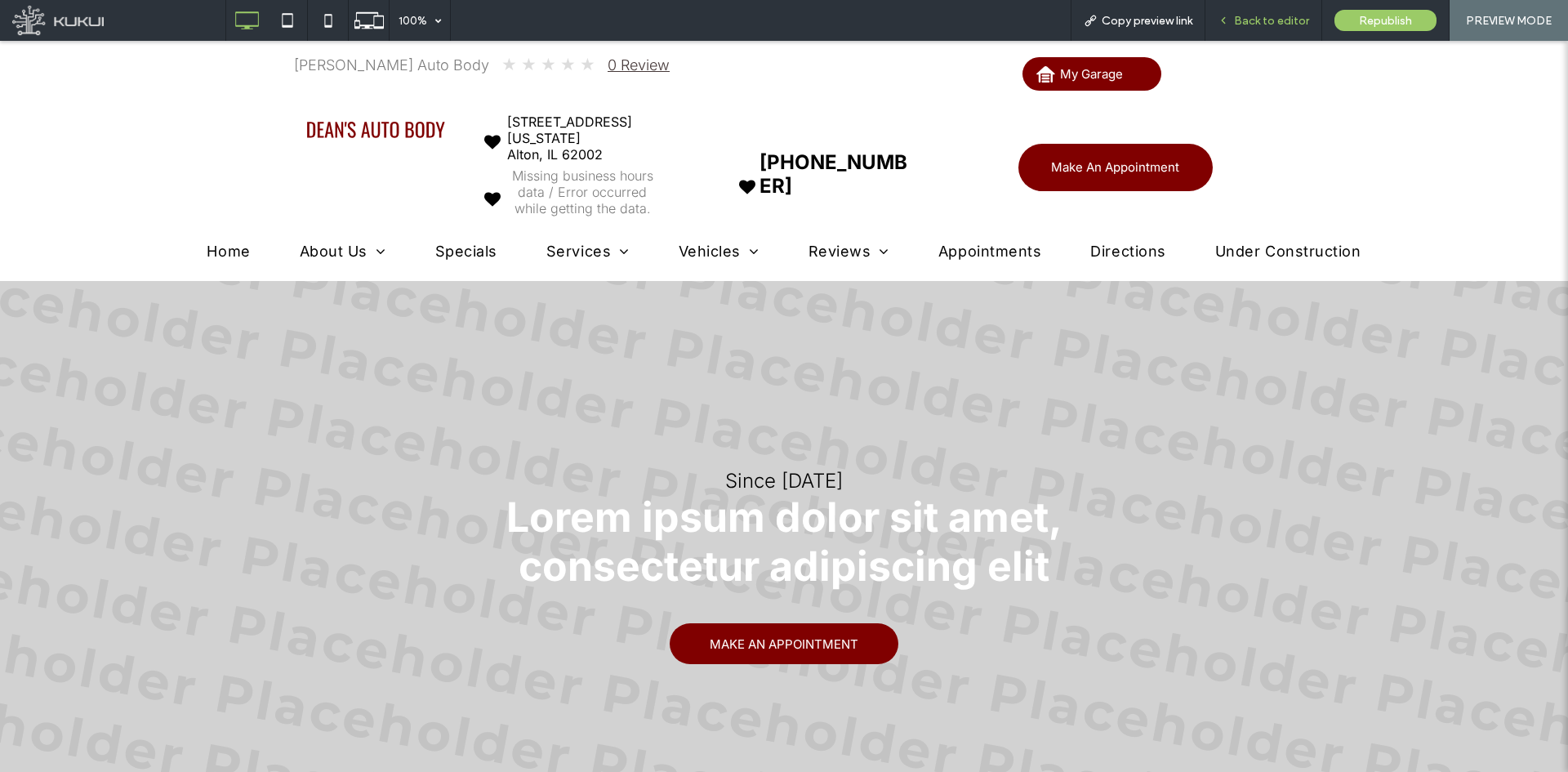
click at [1248, 23] on span "Back to editor" at bounding box center [1271, 21] width 75 height 14
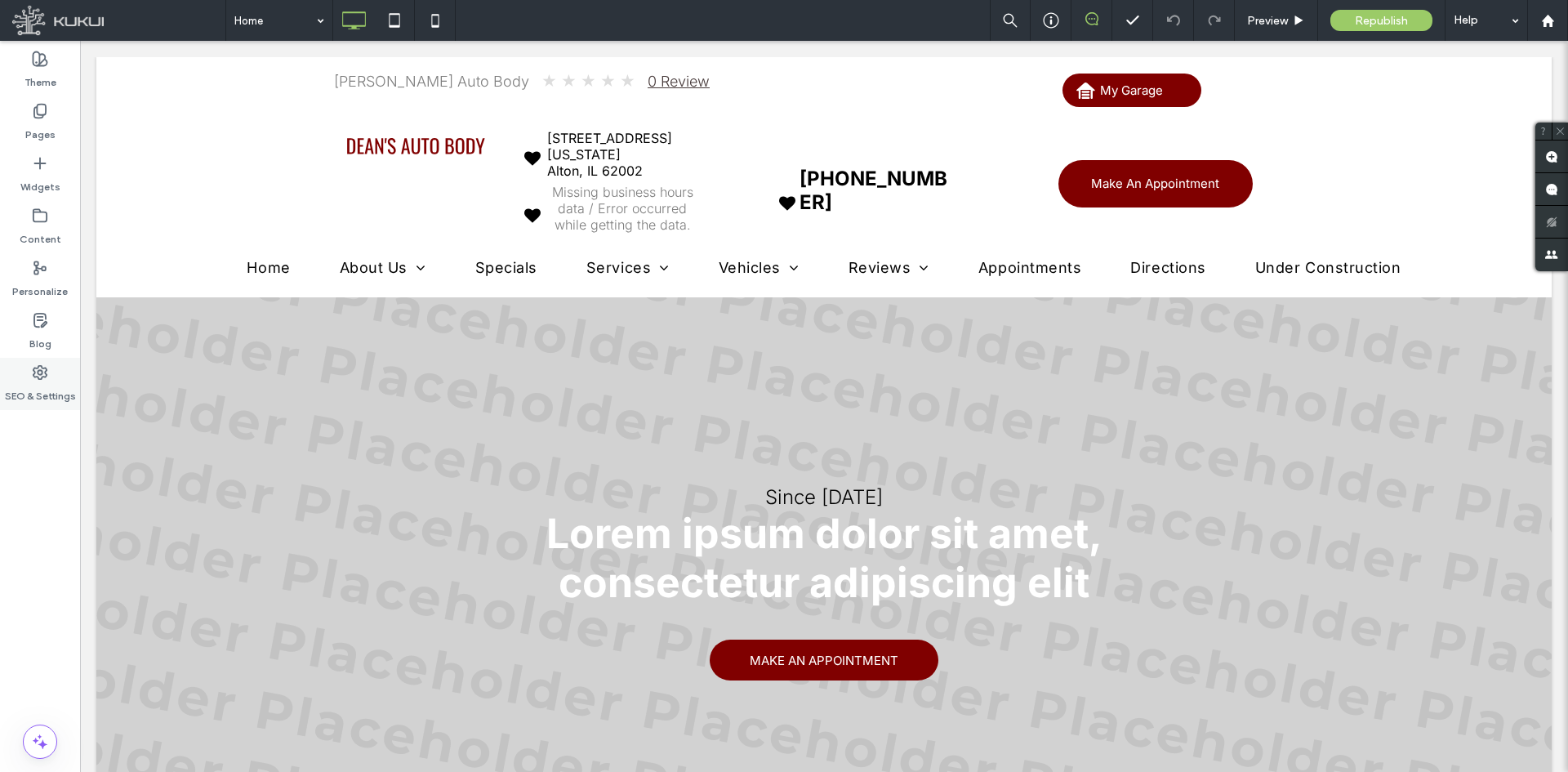
click at [47, 375] on use at bounding box center [40, 372] width 13 height 13
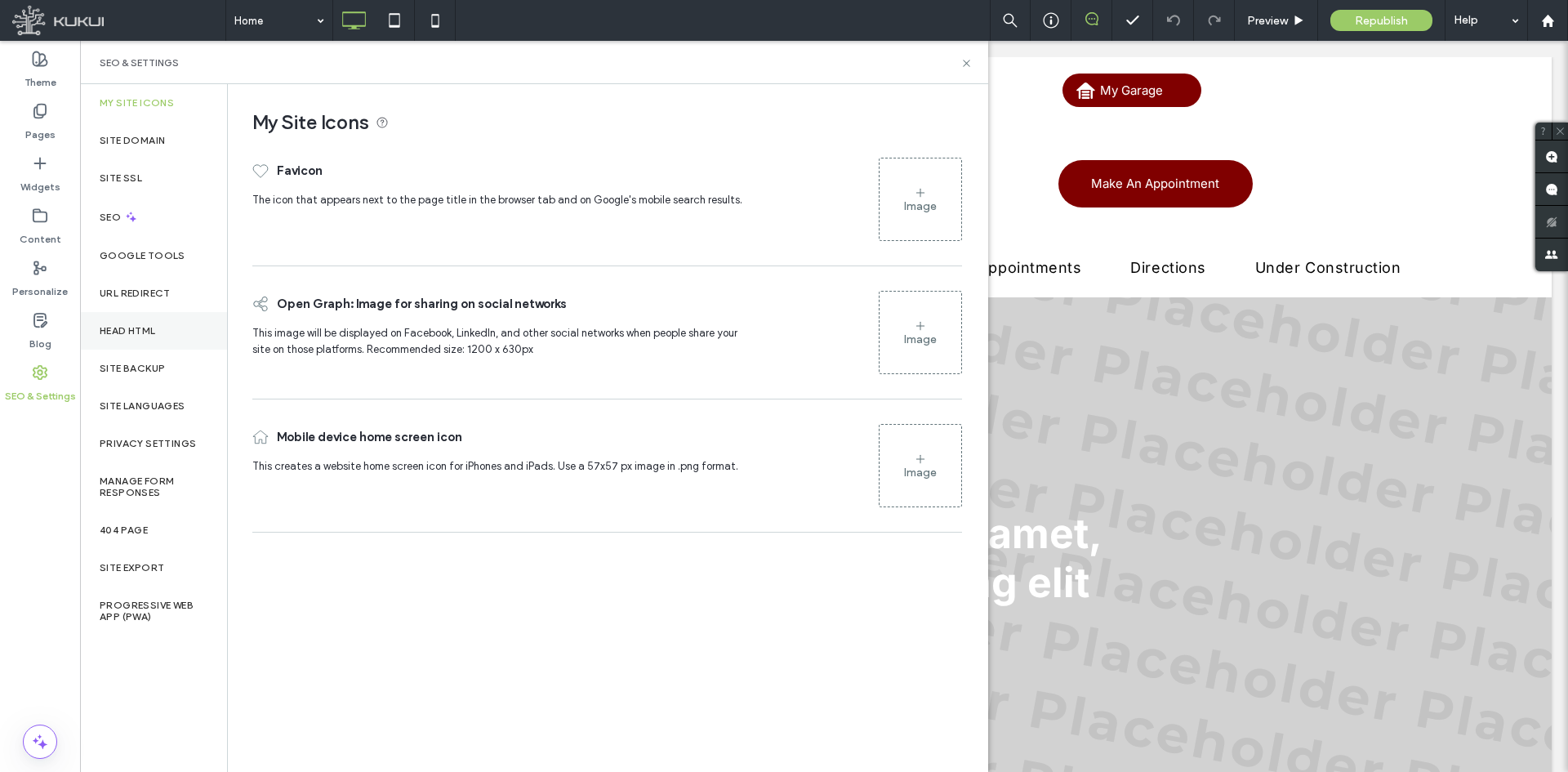
click at [142, 338] on div "Head HTML" at bounding box center [153, 331] width 147 height 38
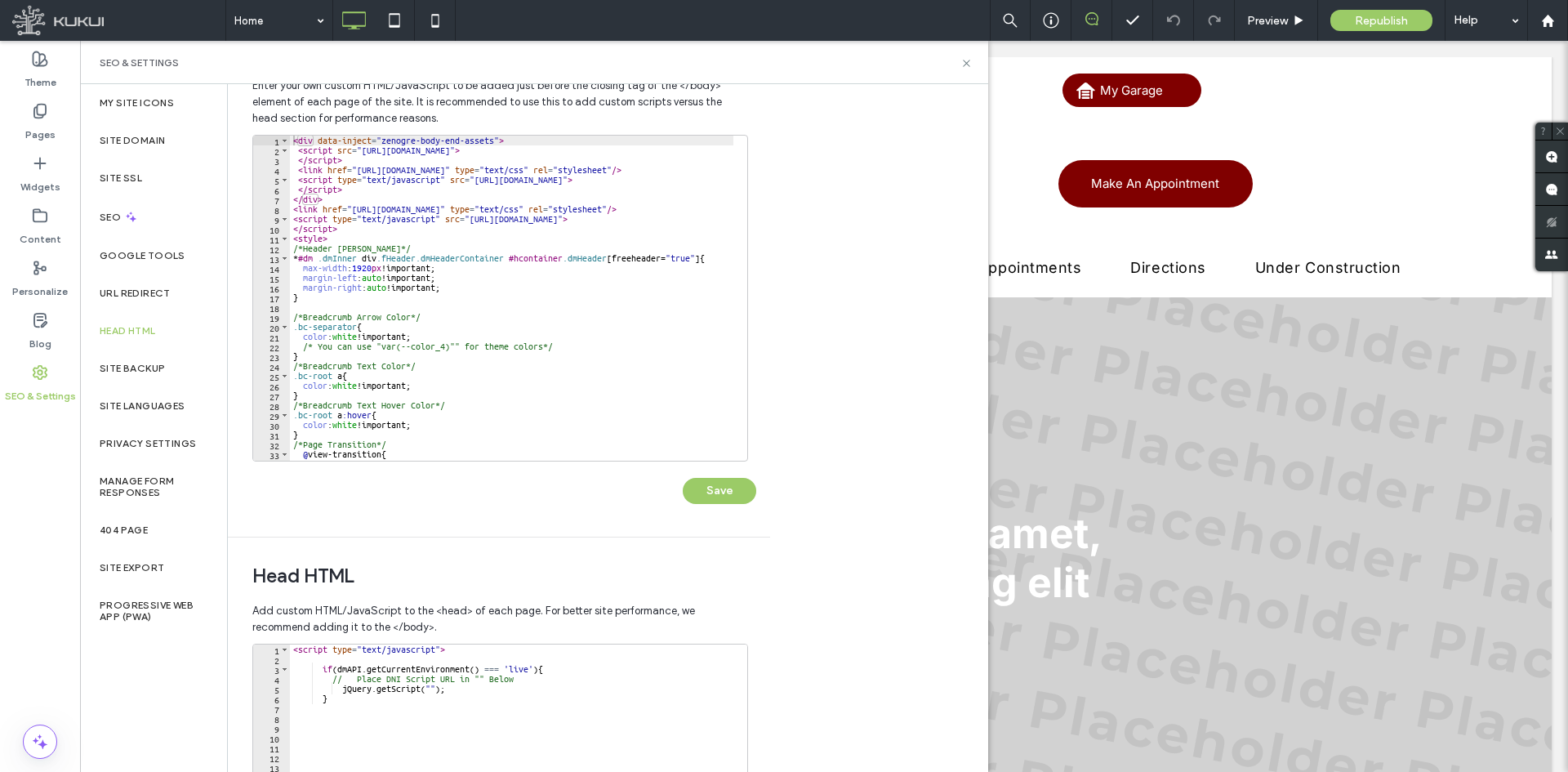
scroll to position [163, 0]
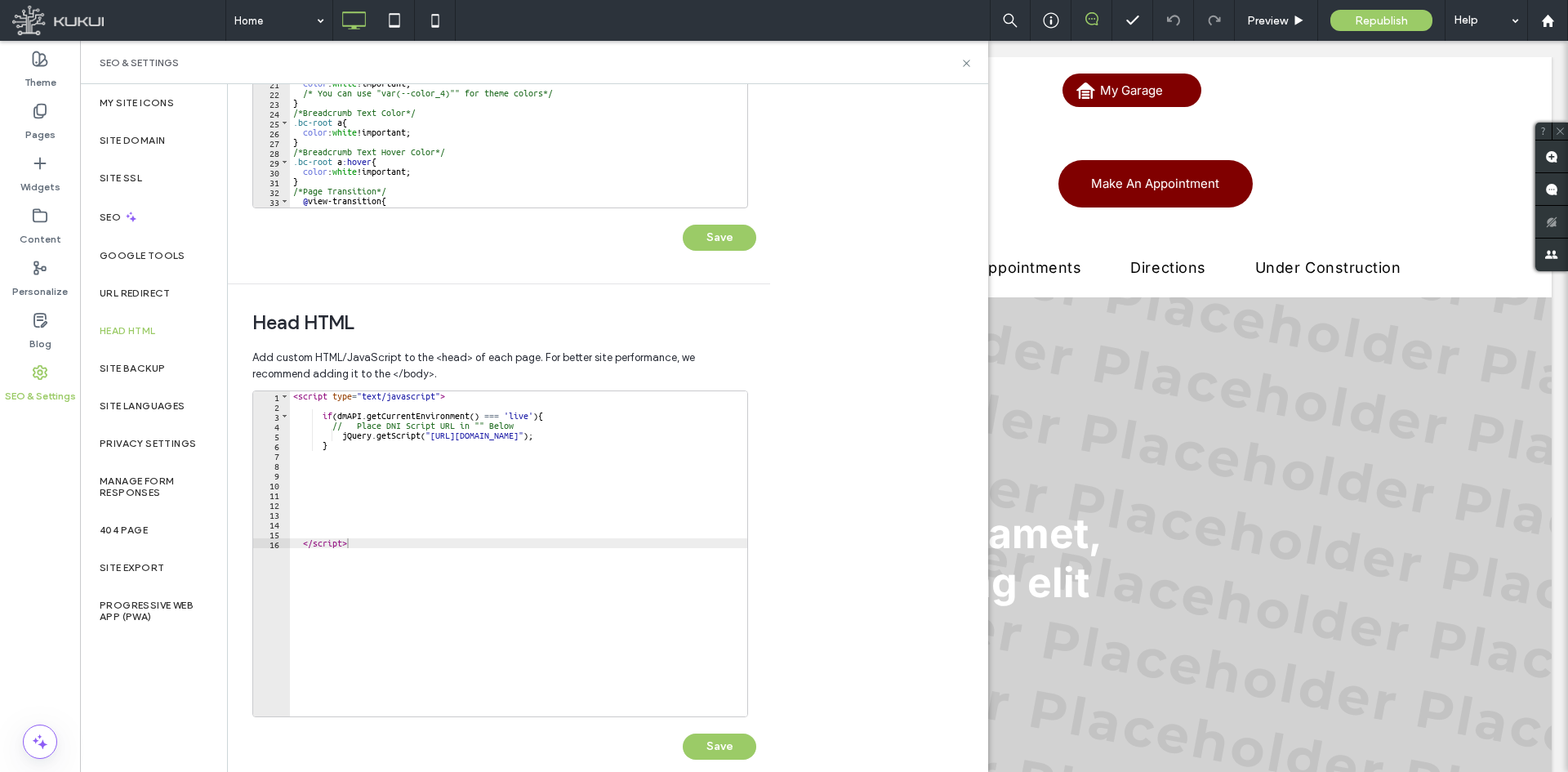
scroll to position [326, 0]
click at [1286, 14] on span "Preview" at bounding box center [1268, 21] width 41 height 14
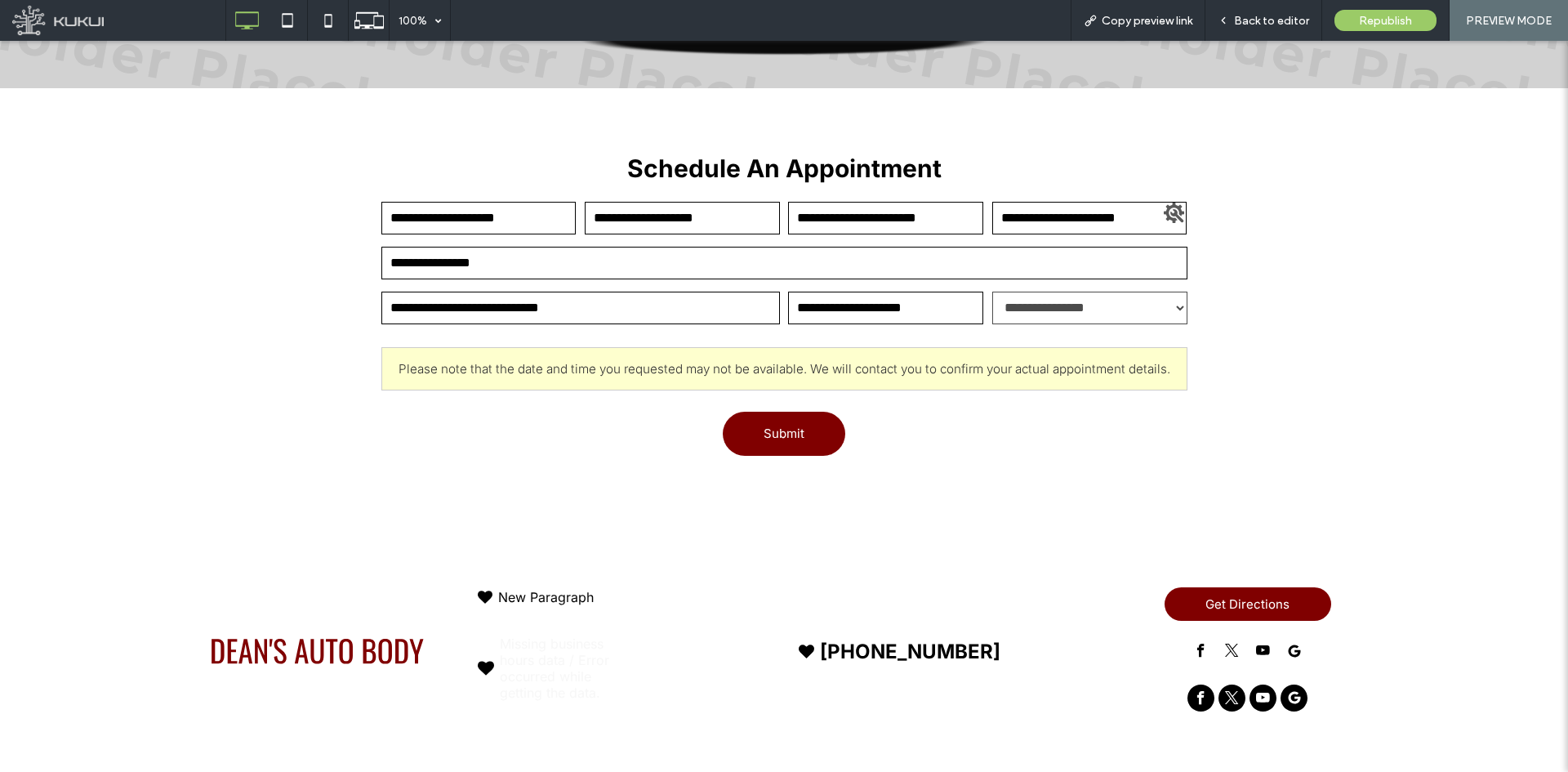
scroll to position [1844, 0]
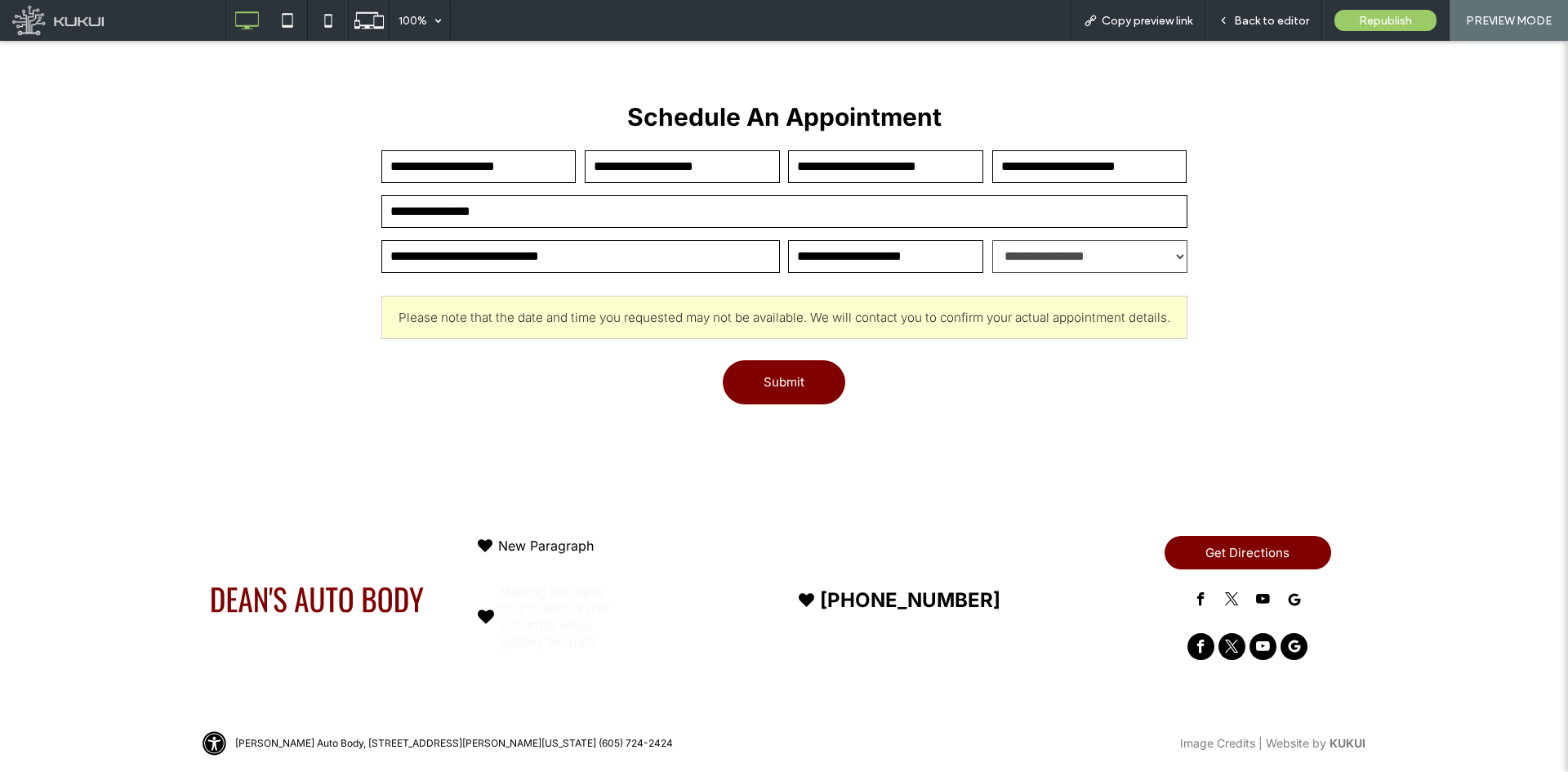
click at [236, 344] on div "**********" at bounding box center [784, 257] width 1568 height 441
